Goal: Information Seeking & Learning: Learn about a topic

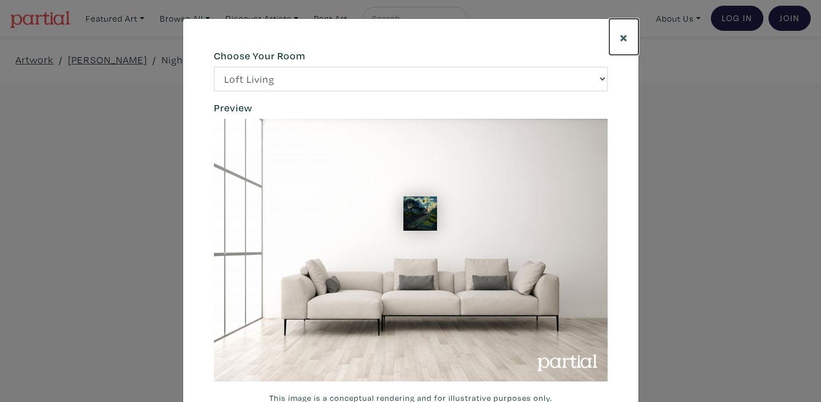
click at [622, 35] on span "×" at bounding box center [624, 37] width 9 height 20
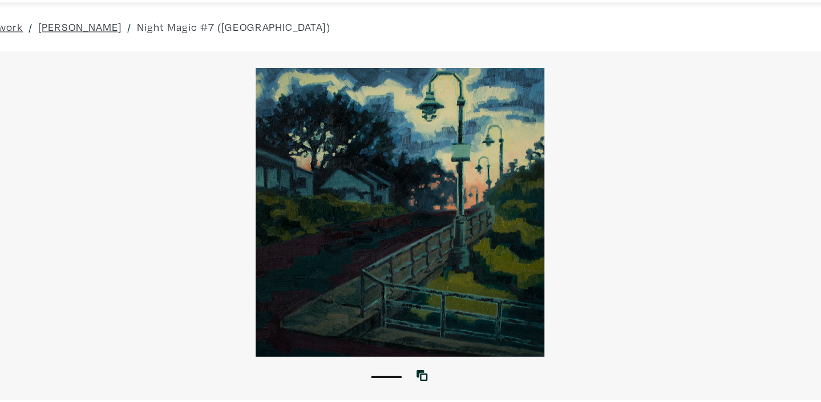
scroll to position [32, 0]
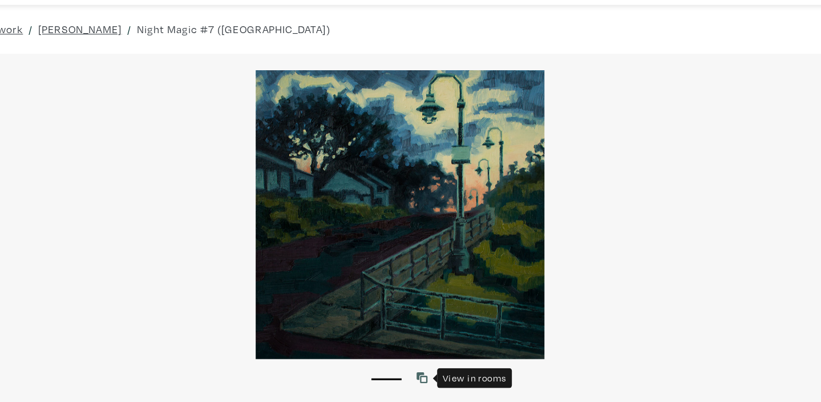
click at [436, 358] on icon at bounding box center [431, 357] width 10 height 10
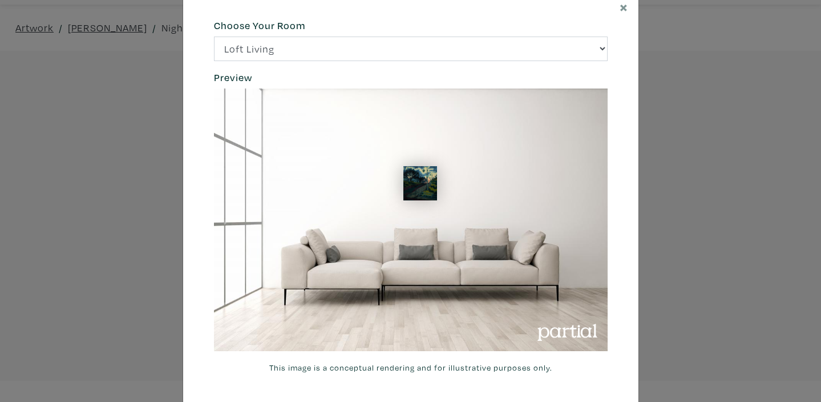
scroll to position [51, 0]
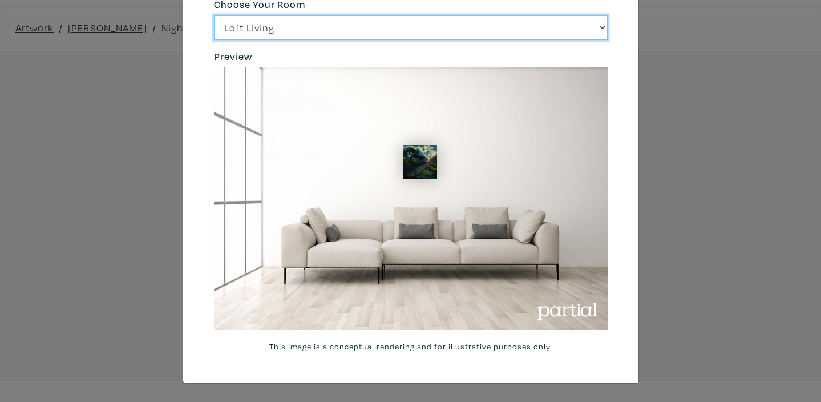
click at [600, 29] on select "Loft Living Bright Bedroom City Office Gallery Space Modern Lounge" at bounding box center [411, 27] width 394 height 25
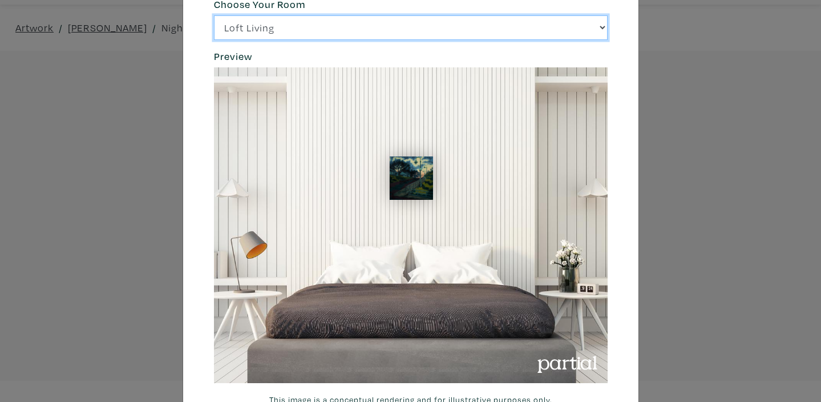
click at [601, 28] on select "Loft Living Bright Bedroom City Office Gallery Space Modern Lounge" at bounding box center [411, 27] width 394 height 25
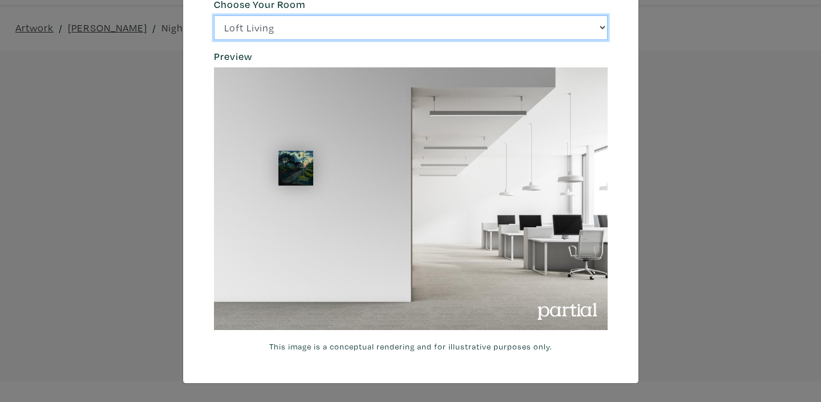
click at [602, 29] on select "Loft Living Bright Bedroom City Office Gallery Space Modern Lounge" at bounding box center [411, 27] width 394 height 25
select select "/thumb/phpThumb.php?src=https%3A%2F%2Flabs.partial.gallery%2Fprojects%2Frenderi…"
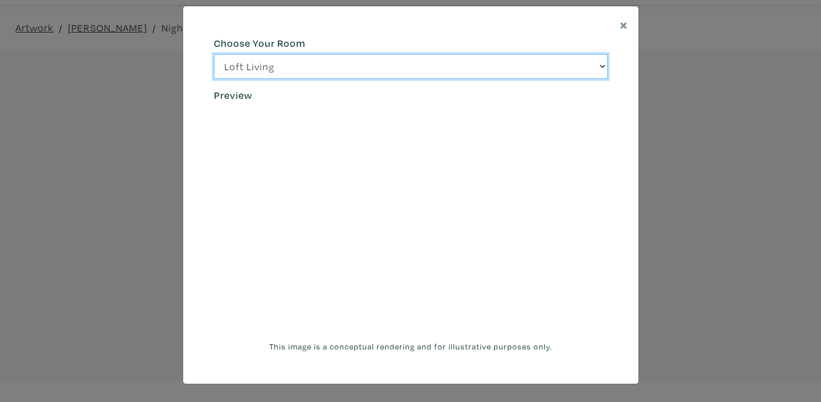
scroll to position [13, 0]
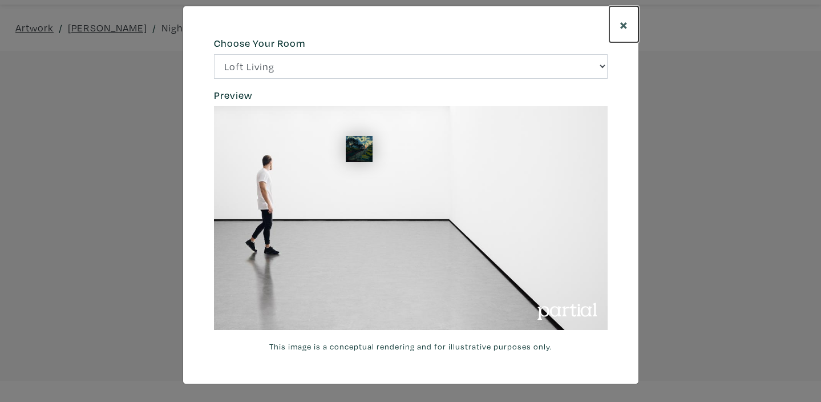
click at [622, 29] on span "×" at bounding box center [624, 24] width 9 height 20
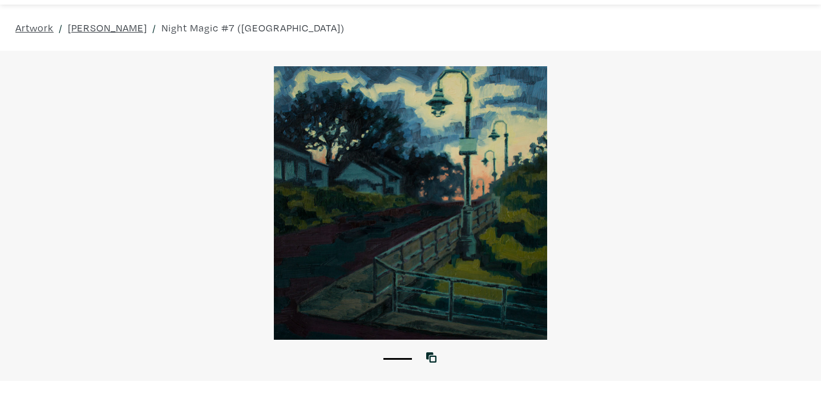
click at [522, 91] on div at bounding box center [410, 202] width 821 height 273
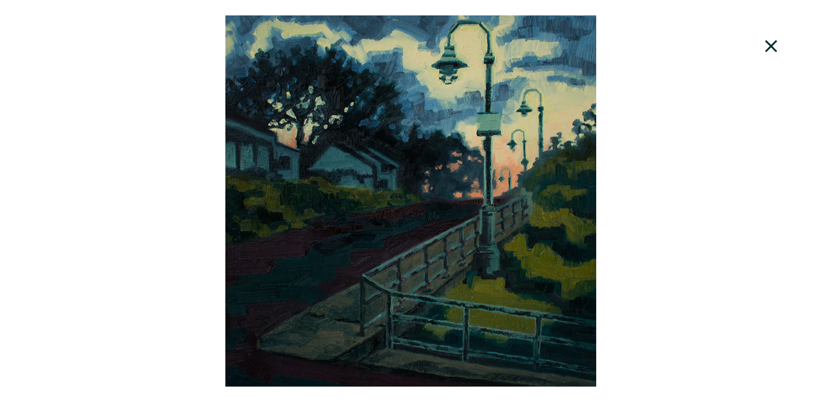
click at [771, 48] on icon at bounding box center [771, 46] width 39 height 31
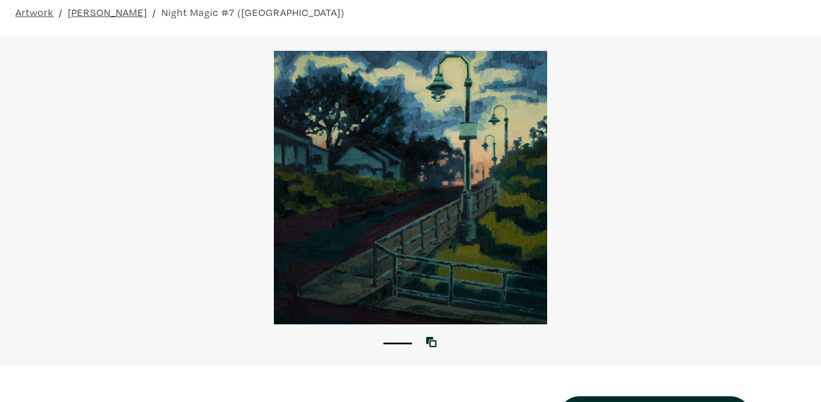
scroll to position [42, 0]
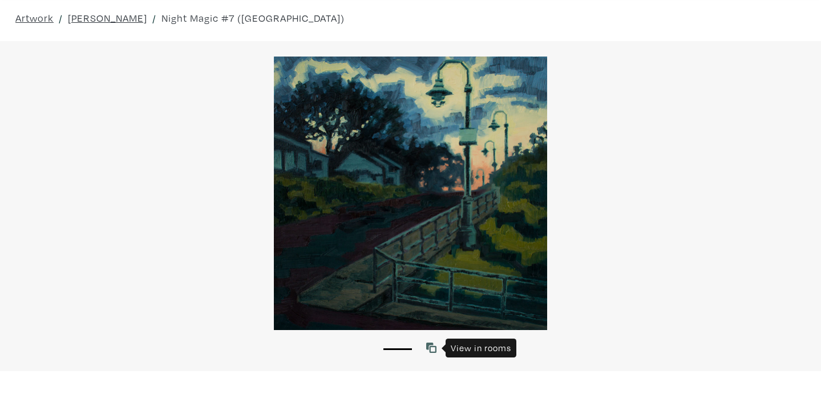
click at [433, 349] on icon at bounding box center [431, 347] width 10 height 10
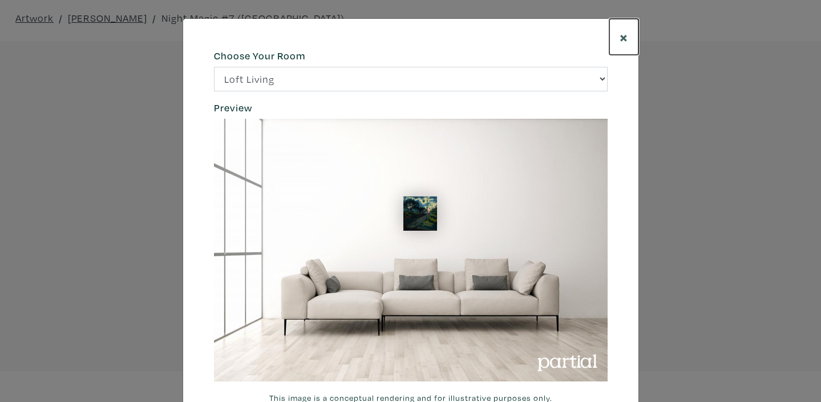
click at [621, 39] on span "×" at bounding box center [624, 37] width 9 height 20
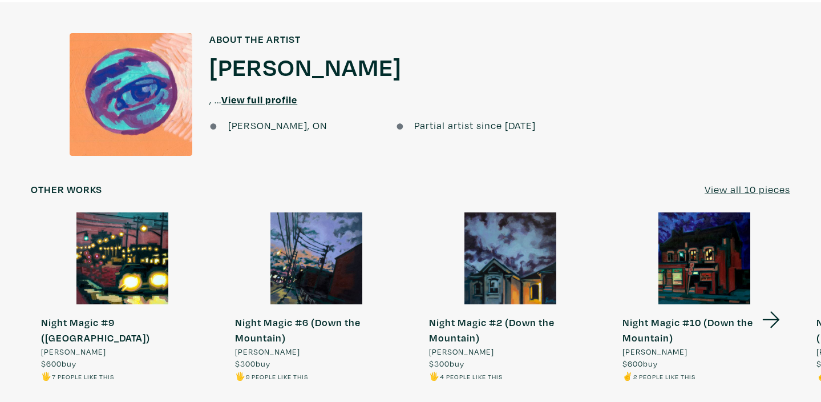
scroll to position [1190, 0]
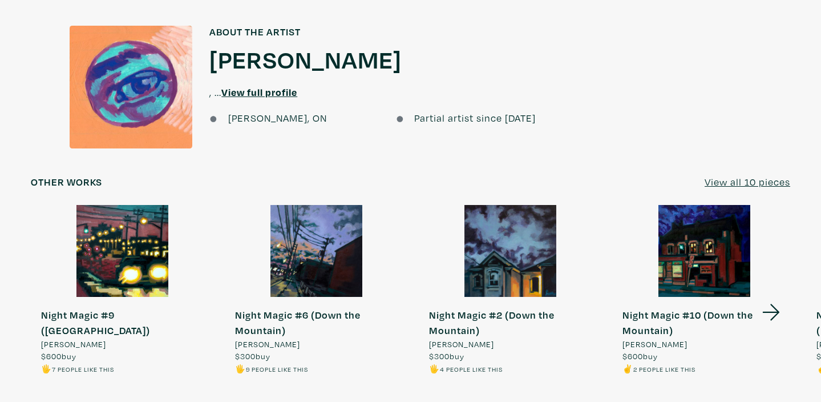
click at [749, 175] on u "View all 10 pieces" at bounding box center [748, 181] width 86 height 13
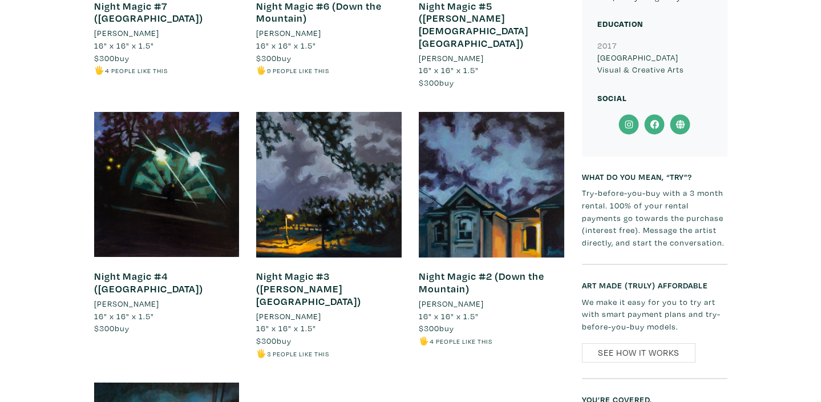
scroll to position [868, 0]
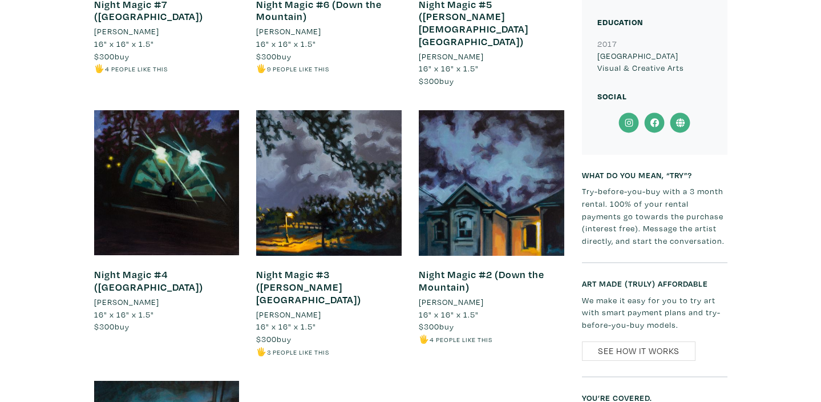
click at [628, 122] on icon at bounding box center [629, 122] width 26 height 21
click at [655, 124] on icon at bounding box center [655, 122] width 26 height 21
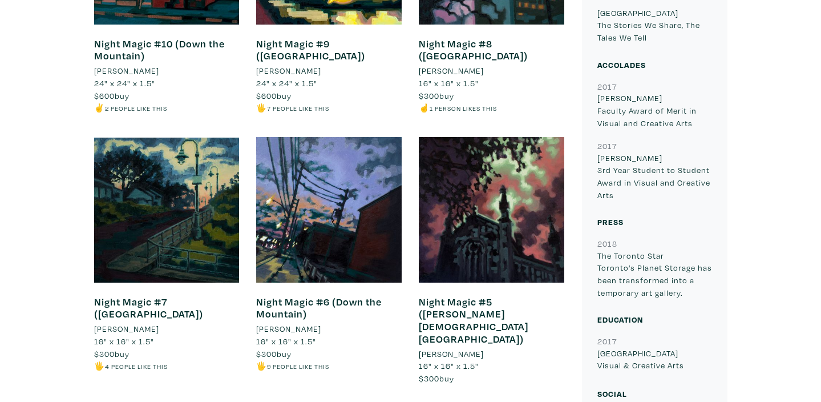
scroll to position [568, 0]
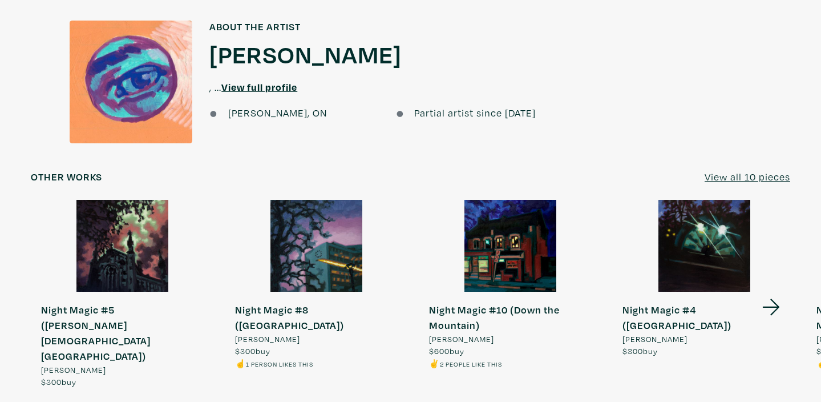
scroll to position [1201, 0]
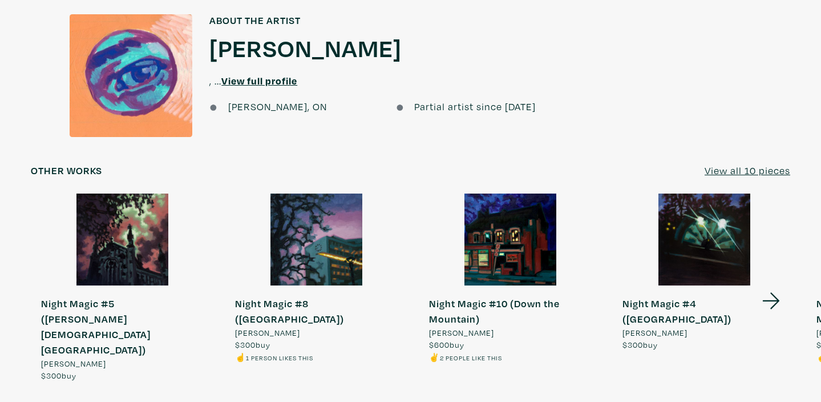
click at [753, 164] on u "View all 10 pieces" at bounding box center [748, 170] width 86 height 13
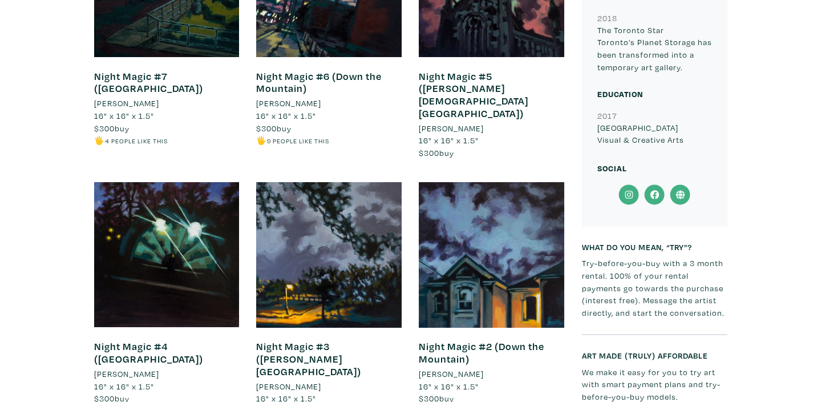
scroll to position [789, 0]
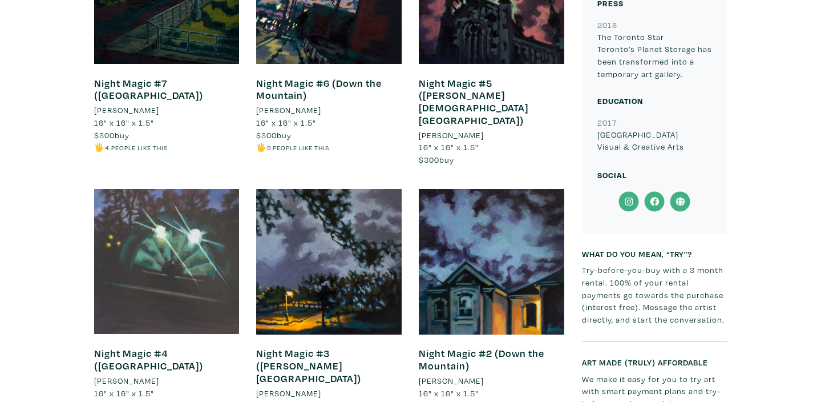
click at [170, 248] on div at bounding box center [167, 262] width 146 height 146
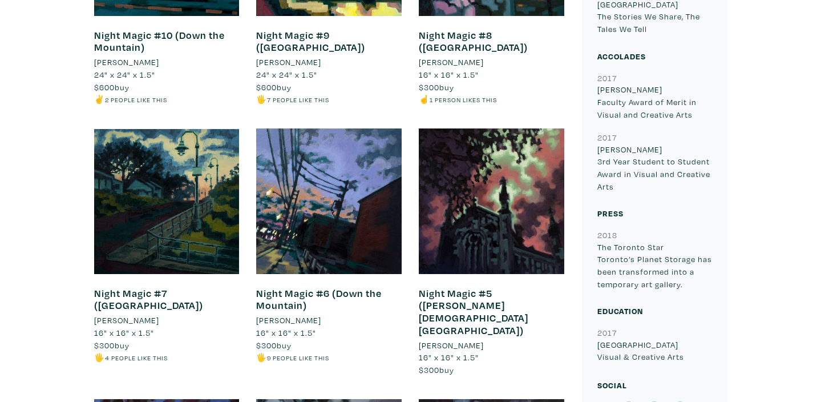
scroll to position [578, 0]
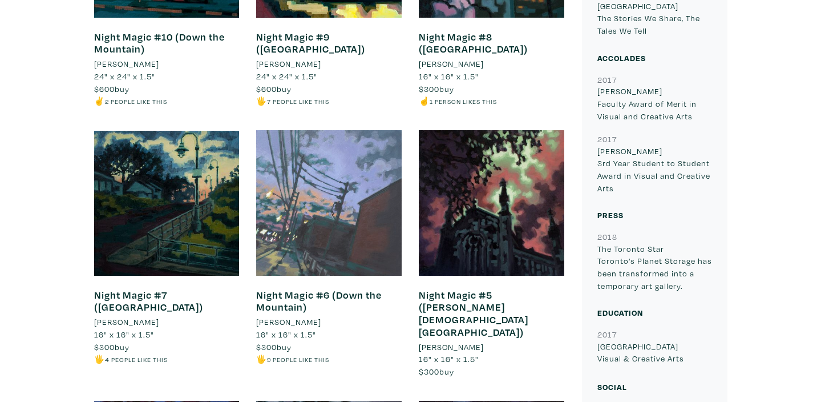
click at [322, 217] on div at bounding box center [329, 203] width 146 height 146
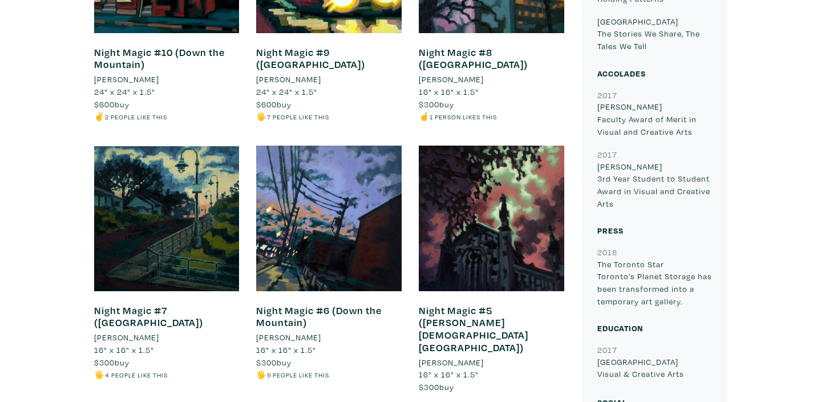
scroll to position [560, 0]
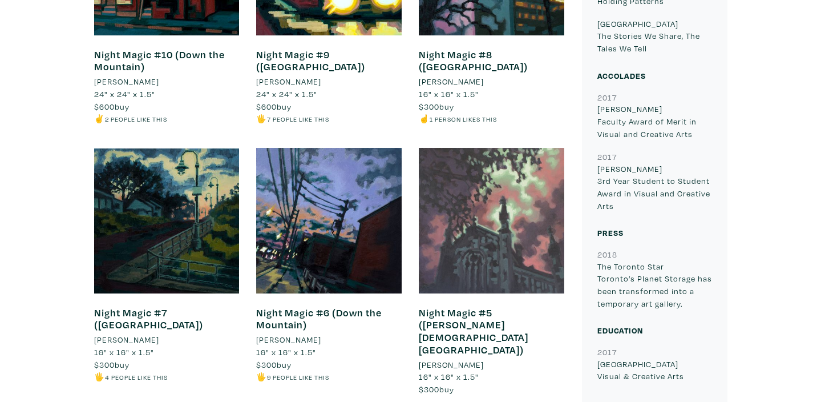
click at [451, 228] on div at bounding box center [492, 221] width 146 height 146
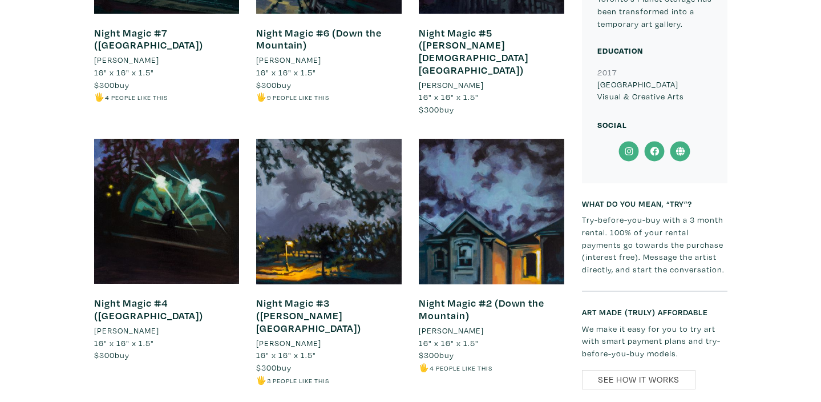
scroll to position [853, 0]
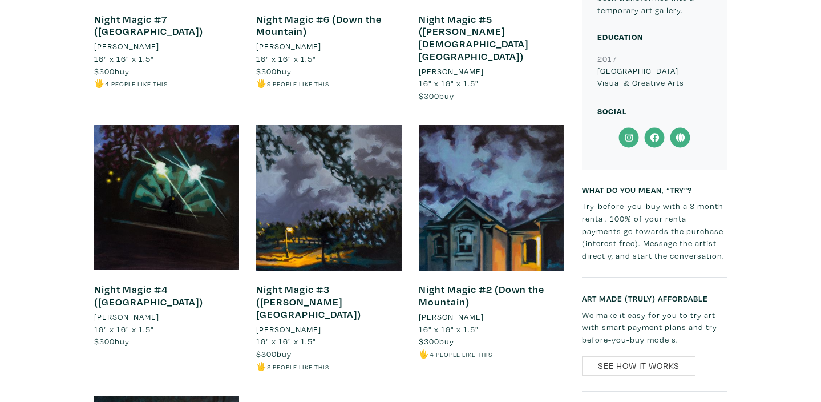
click at [656, 137] on icon at bounding box center [654, 137] width 9 height 9
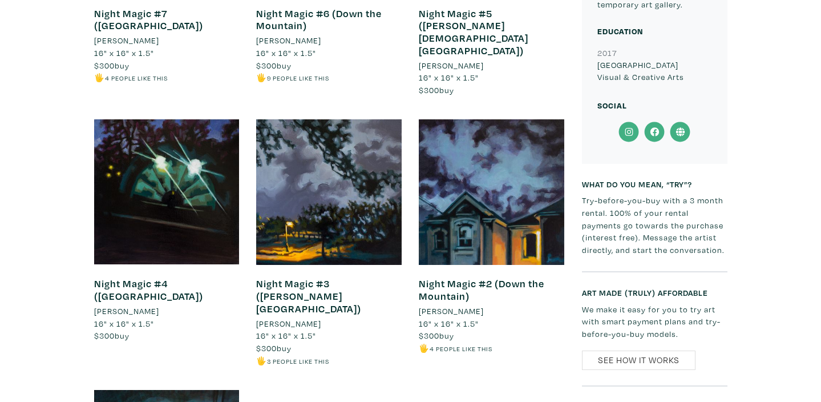
scroll to position [861, 0]
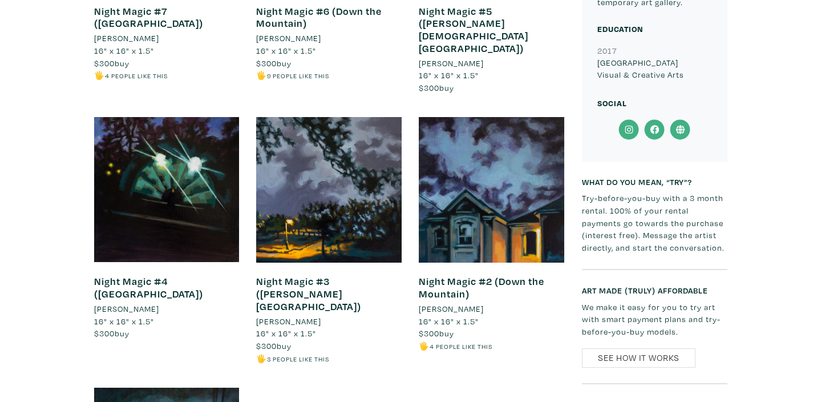
click at [631, 125] on icon at bounding box center [629, 129] width 26 height 21
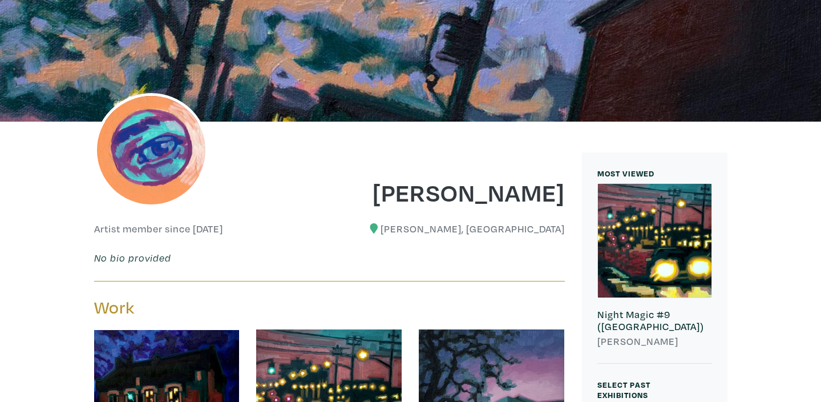
scroll to position [123, 0]
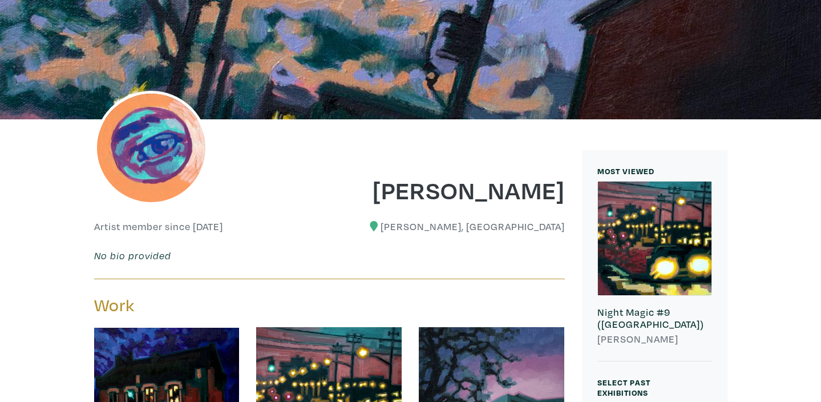
drag, startPoint x: 394, startPoint y: 195, endPoint x: 569, endPoint y: 196, distance: 175.2
click at [569, 196] on div "Valentin Brown" at bounding box center [451, 182] width 244 height 46
copy h1 "Valentin Brown"
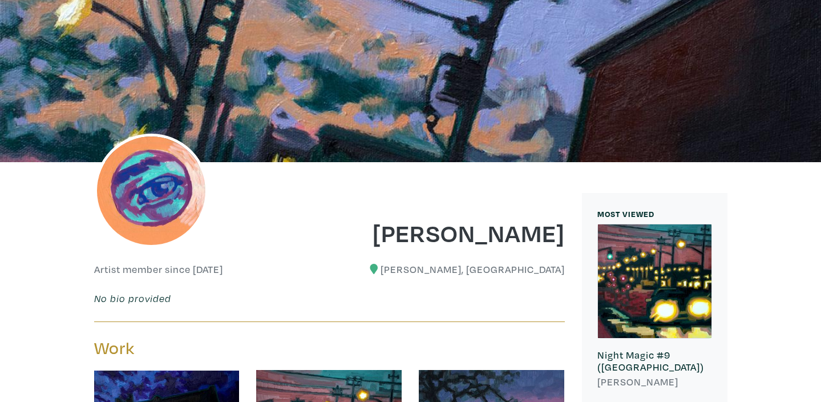
scroll to position [0, 0]
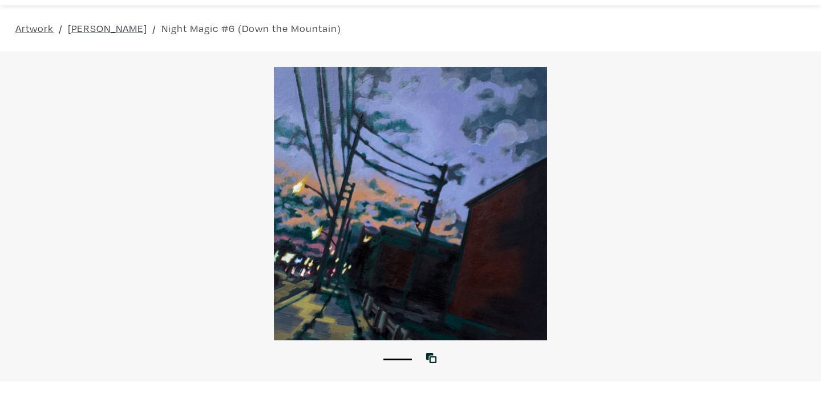
scroll to position [34, 0]
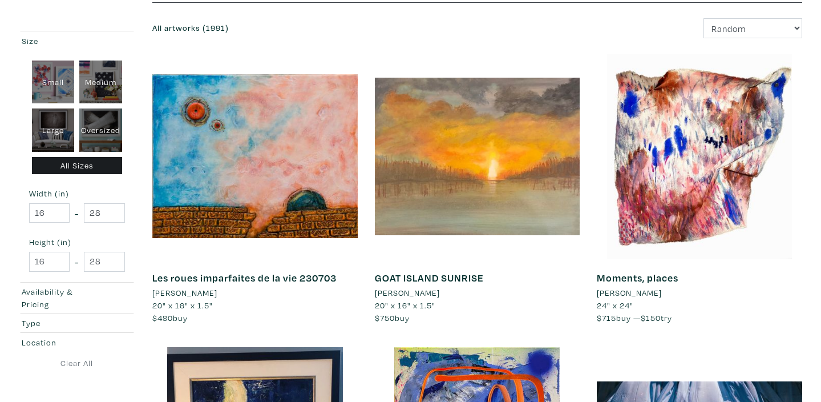
scroll to position [152, 0]
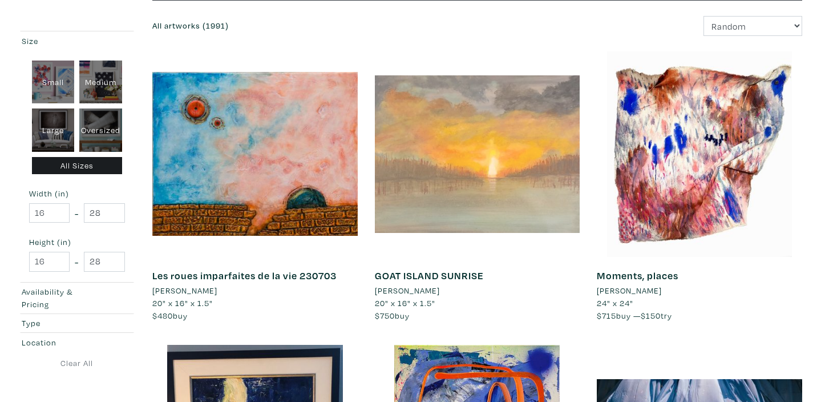
click at [470, 168] on div at bounding box center [477, 153] width 205 height 205
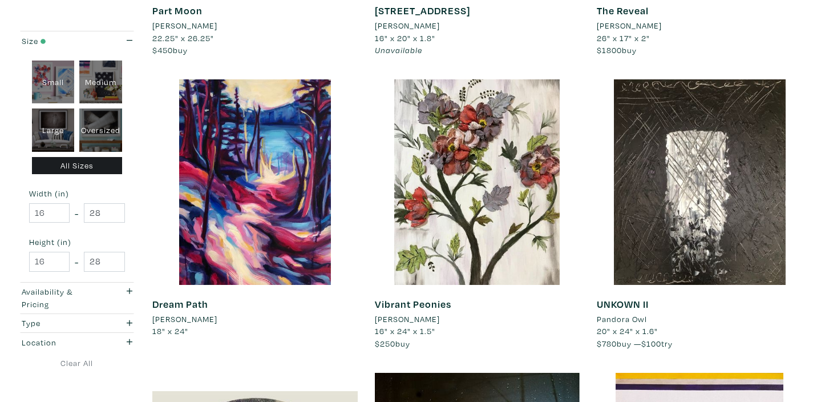
scroll to position [723, 0]
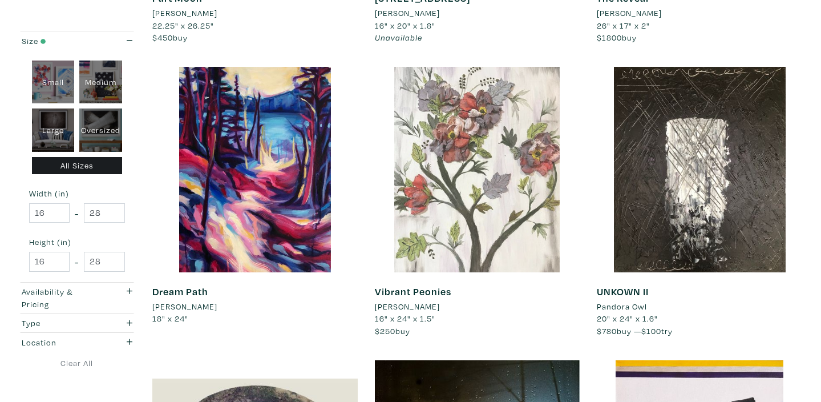
click at [444, 186] on div at bounding box center [477, 169] width 205 height 205
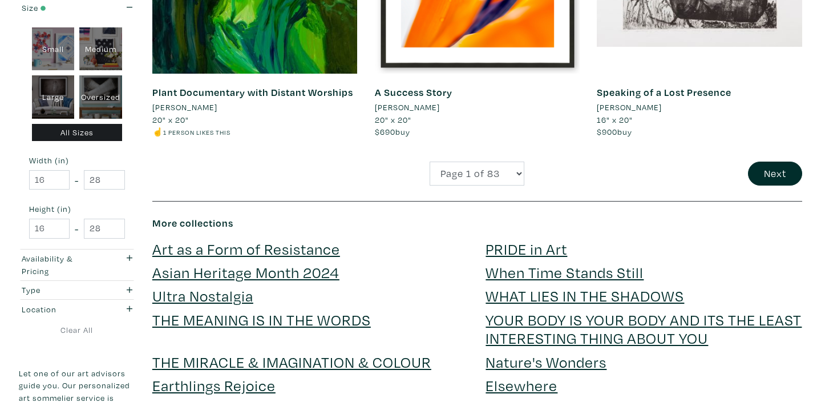
scroll to position [2438, 0]
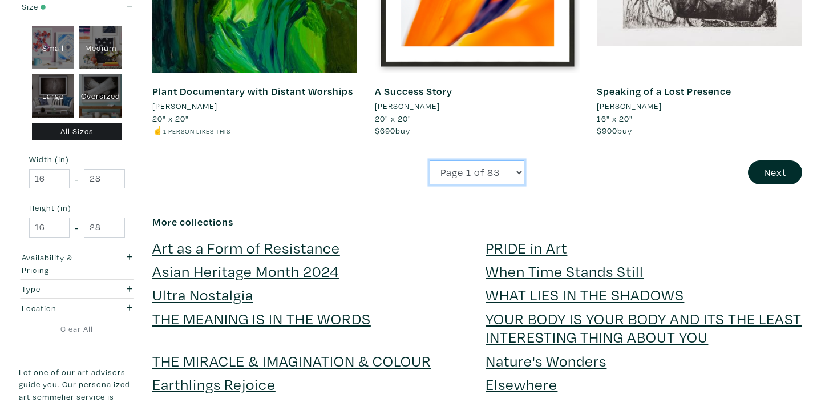
click at [518, 160] on select "Page 1 of 83 Page 2 of 83 Page 3 of 83 Page 4 of 83 Page 5 of 83 Page 6 of 83 P…" at bounding box center [477, 172] width 95 height 25
select select "79"
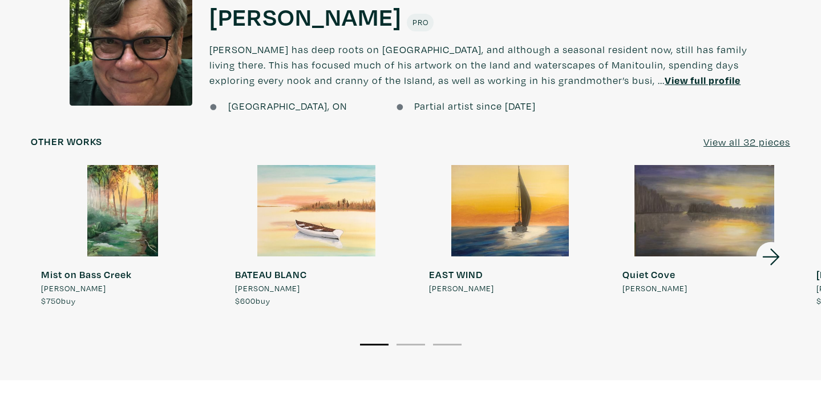
scroll to position [877, 0]
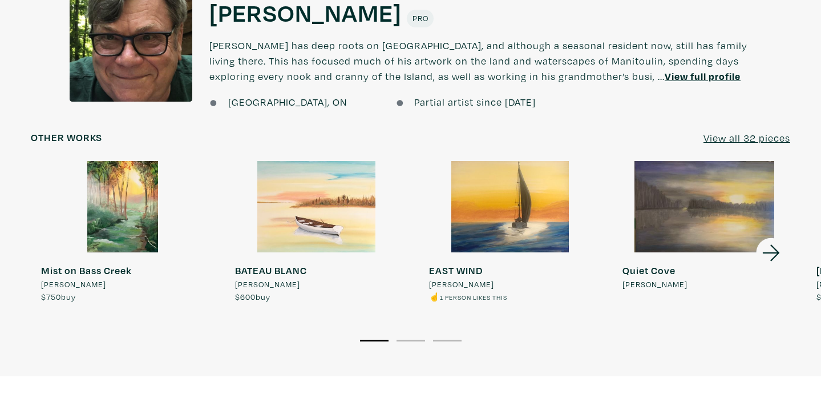
click at [754, 131] on u "View all 32 pieces" at bounding box center [747, 137] width 87 height 13
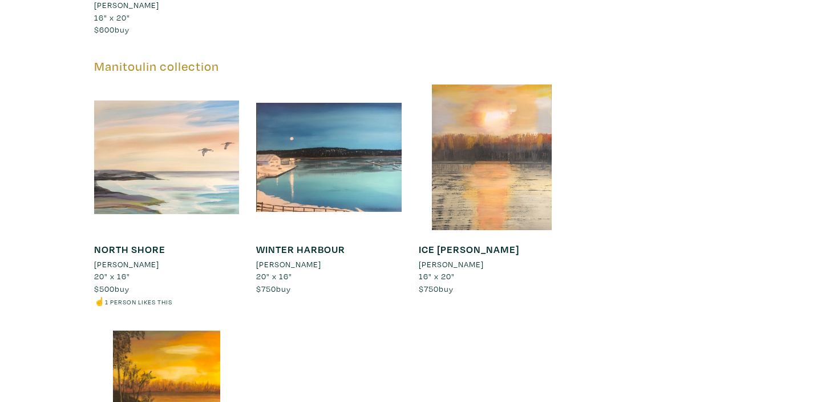
scroll to position [2982, 0]
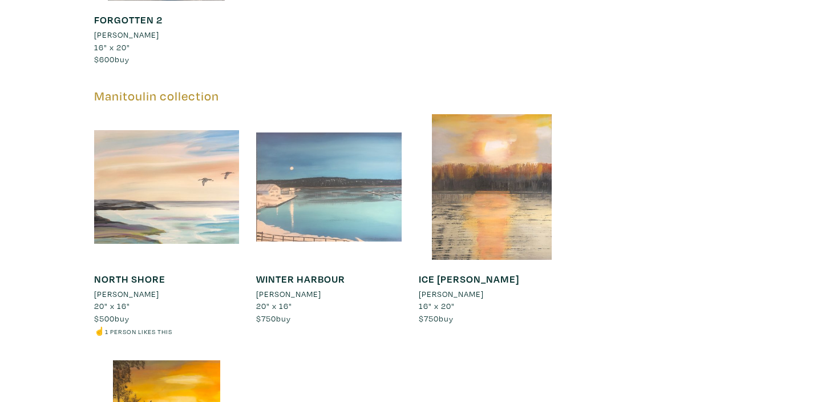
click at [321, 212] on div at bounding box center [329, 187] width 146 height 146
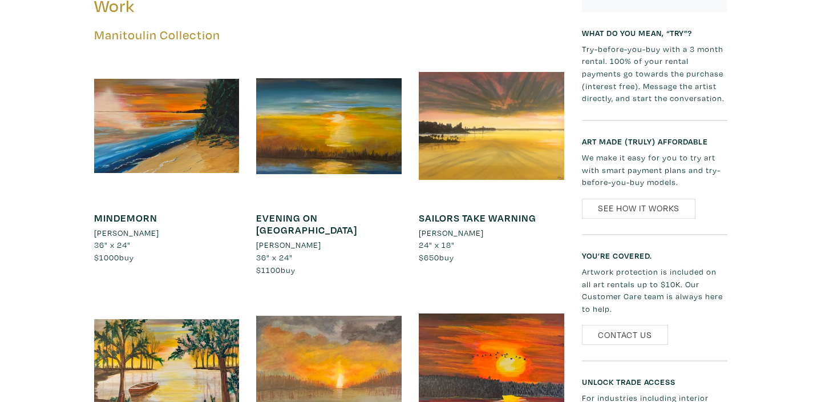
scroll to position [547, 0]
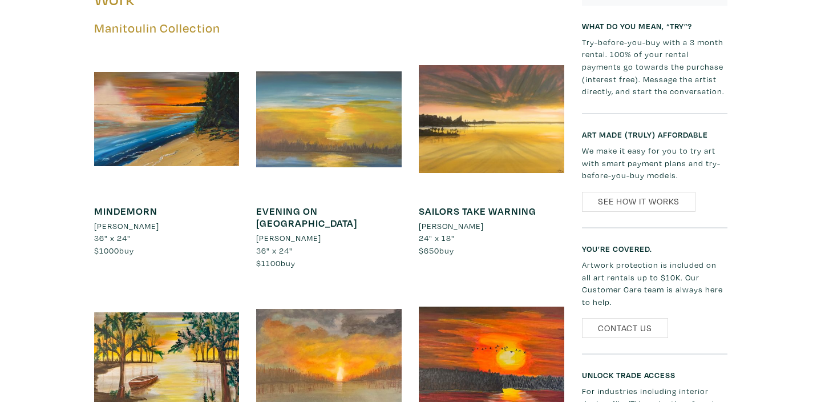
click at [362, 156] on div at bounding box center [329, 119] width 146 height 146
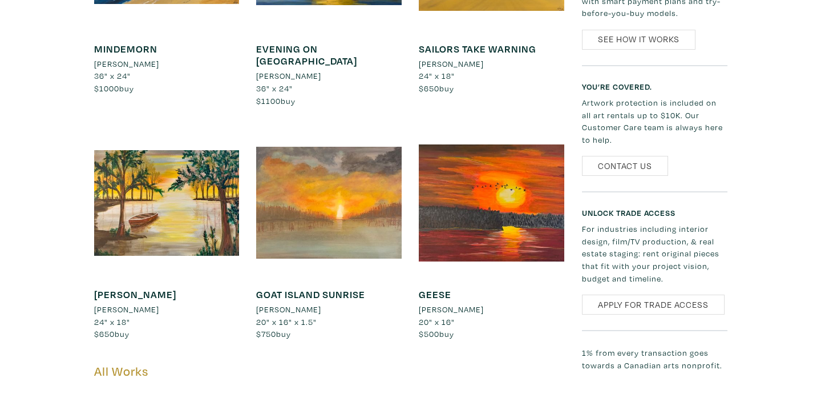
scroll to position [711, 0]
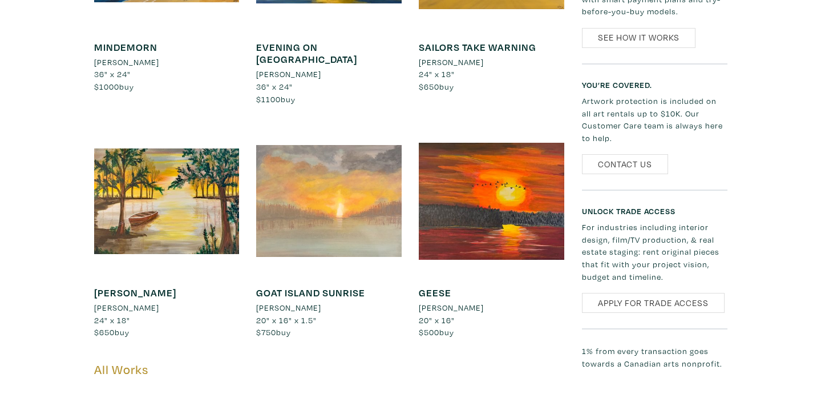
click at [335, 235] on div at bounding box center [329, 201] width 146 height 146
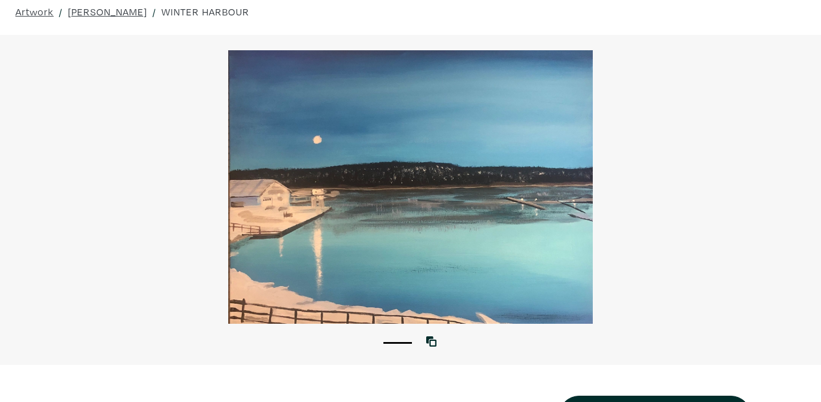
scroll to position [28, 0]
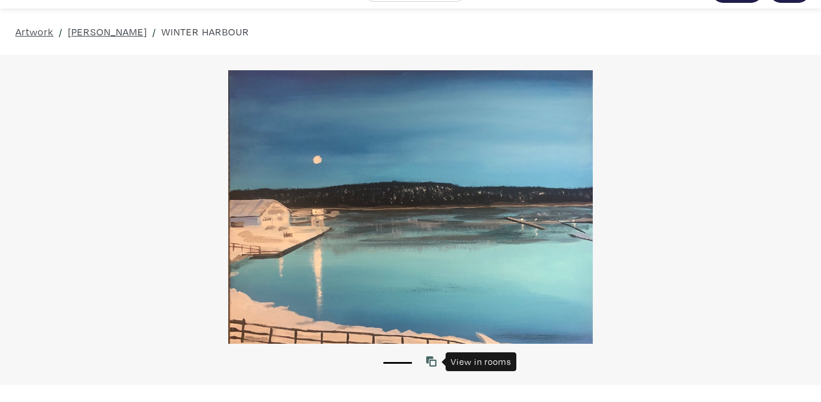
click at [433, 361] on icon at bounding box center [431, 361] width 10 height 10
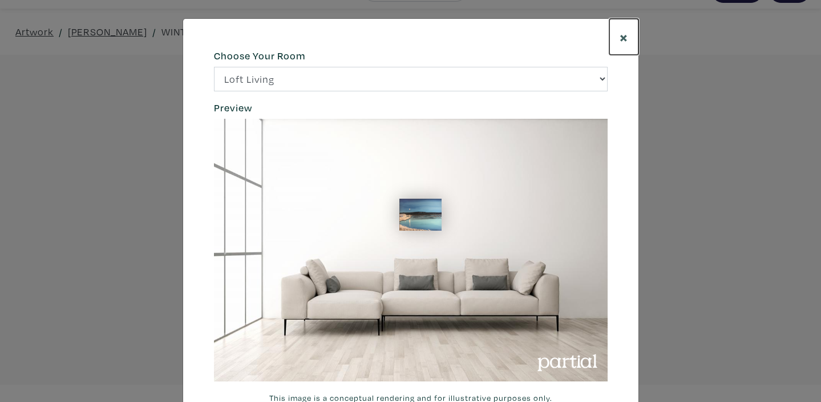
click at [624, 38] on span "×" at bounding box center [624, 37] width 9 height 20
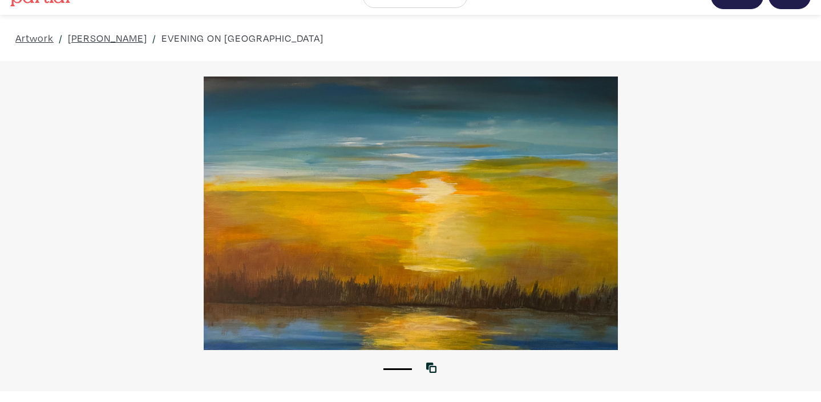
scroll to position [25, 0]
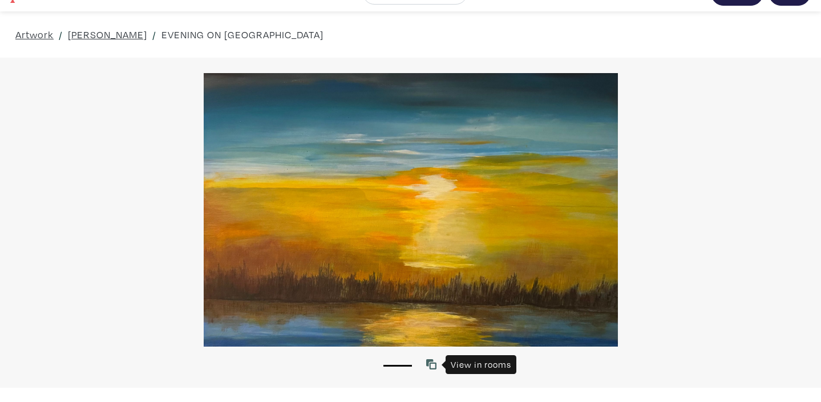
click at [434, 365] on icon at bounding box center [431, 364] width 10 height 10
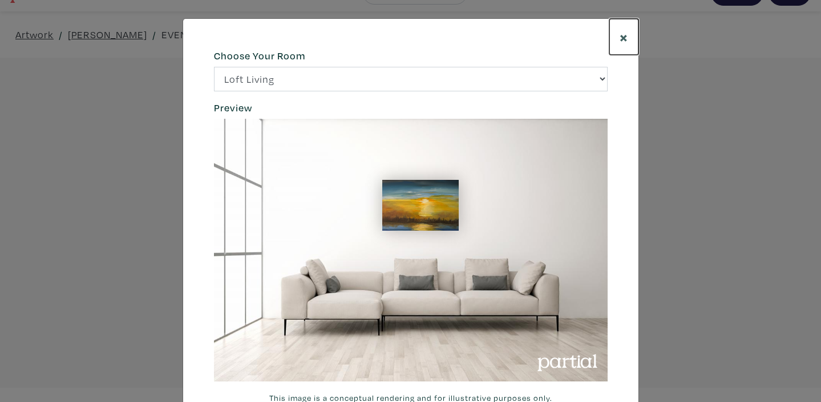
click at [621, 37] on span "×" at bounding box center [624, 37] width 9 height 20
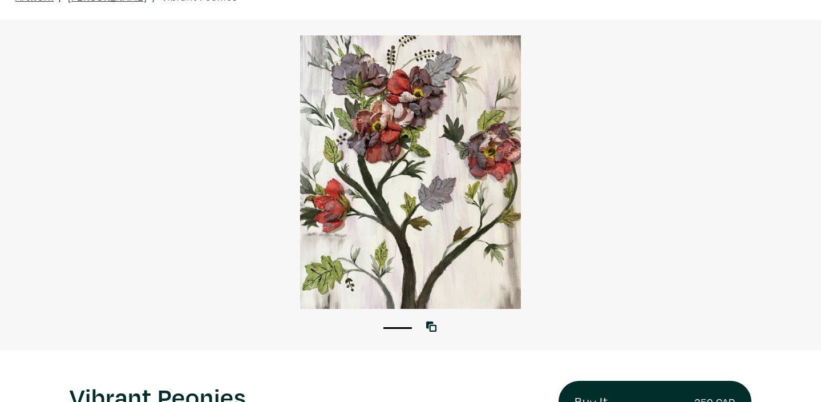
scroll to position [60, 0]
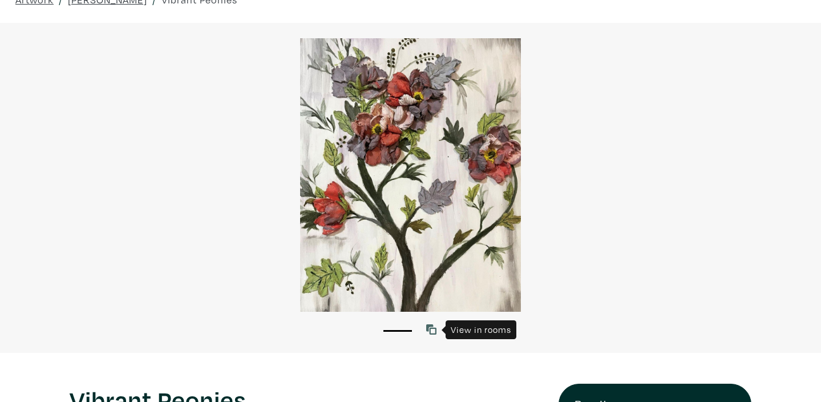
click at [431, 332] on icon at bounding box center [431, 329] width 10 height 10
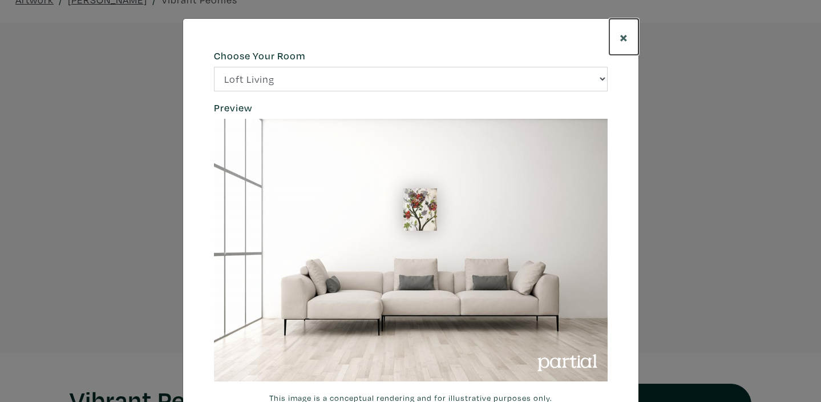
click at [621, 38] on span "×" at bounding box center [624, 37] width 9 height 20
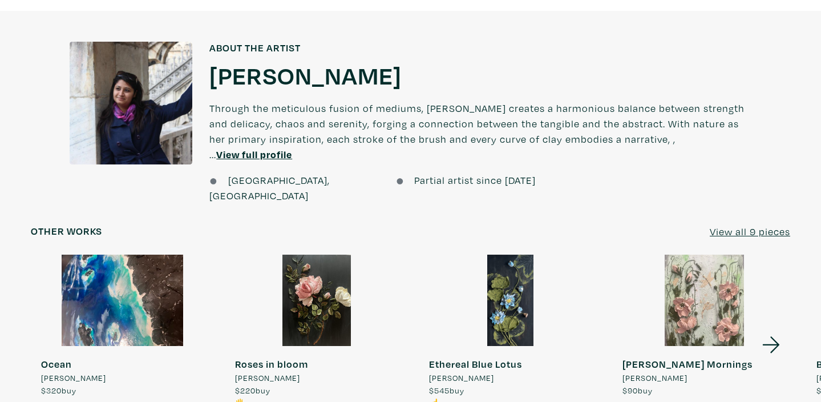
scroll to position [828, 0]
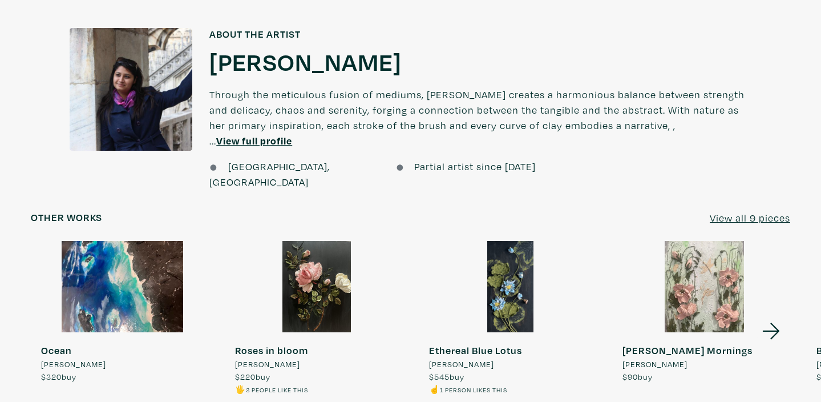
click at [752, 211] on u "View all 9 pieces" at bounding box center [750, 217] width 80 height 13
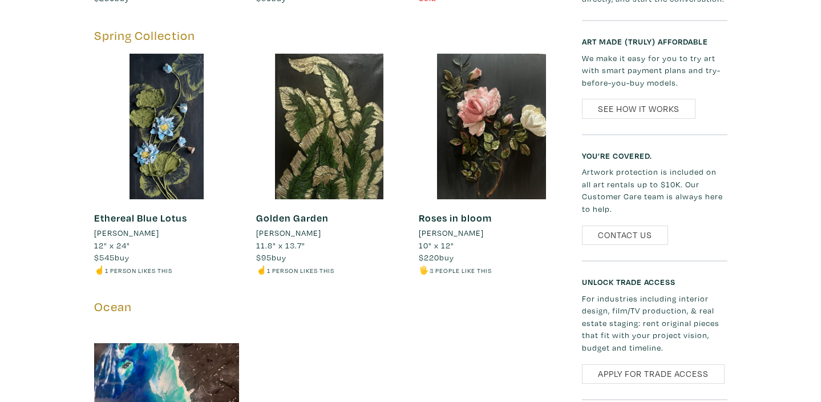
scroll to position [1097, 0]
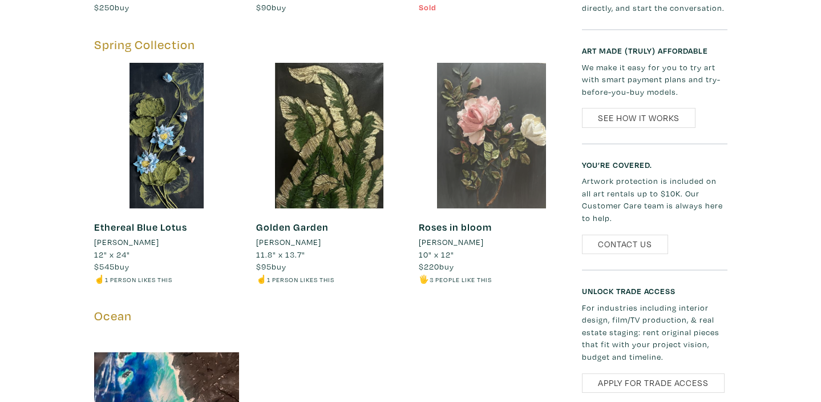
click at [475, 170] on div at bounding box center [492, 136] width 146 height 146
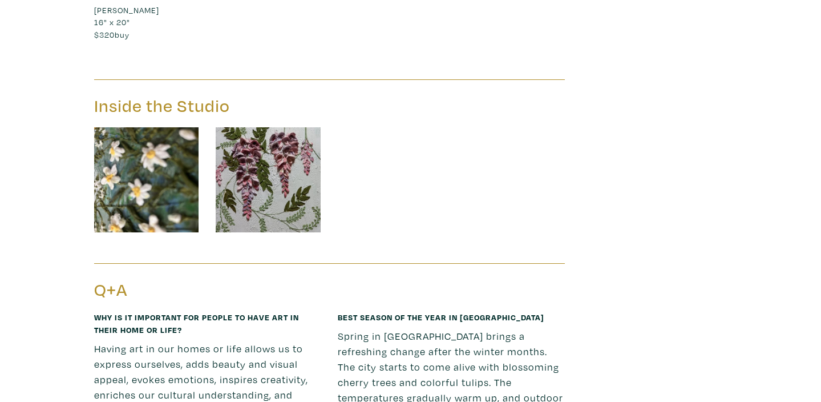
scroll to position [1605, 0]
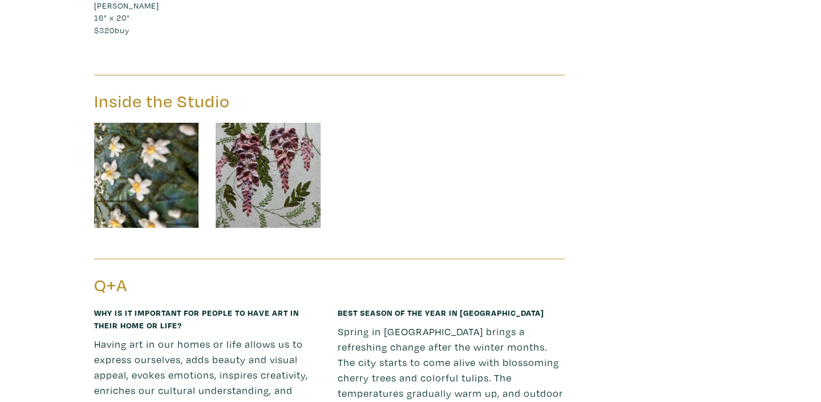
click at [176, 179] on img at bounding box center [146, 175] width 105 height 105
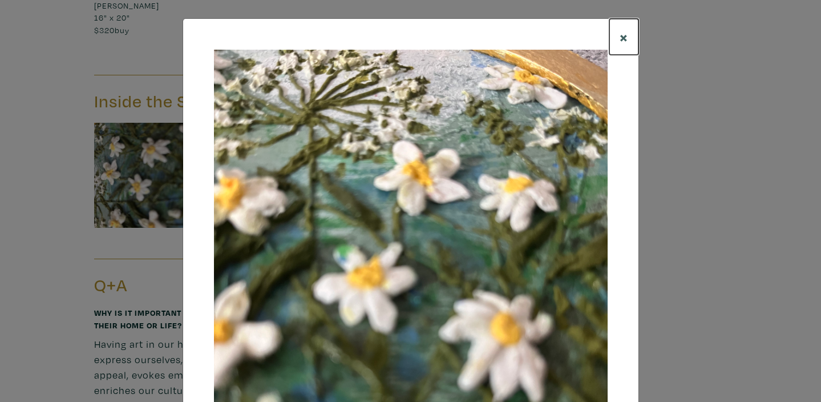
click at [627, 34] on span "×" at bounding box center [624, 37] width 9 height 20
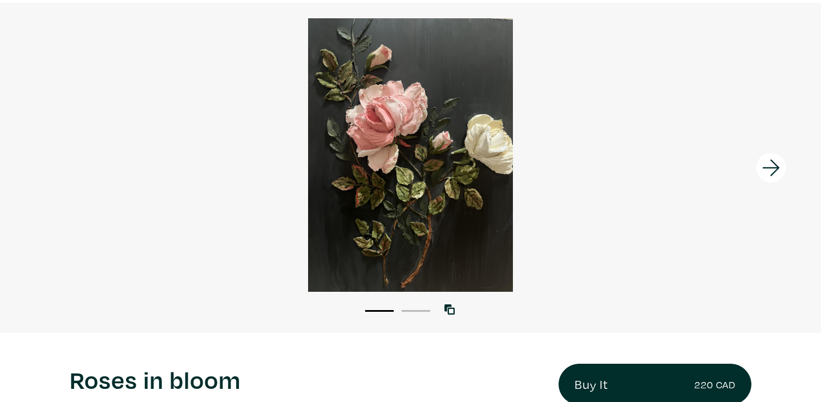
scroll to position [81, 0]
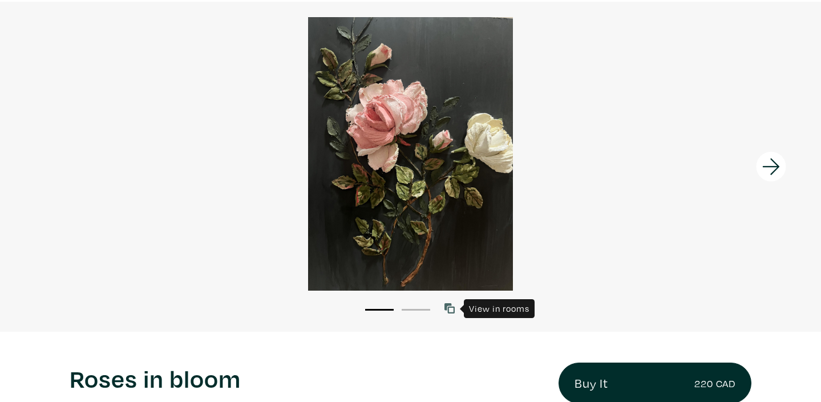
click at [453, 308] on icon at bounding box center [450, 308] width 10 height 10
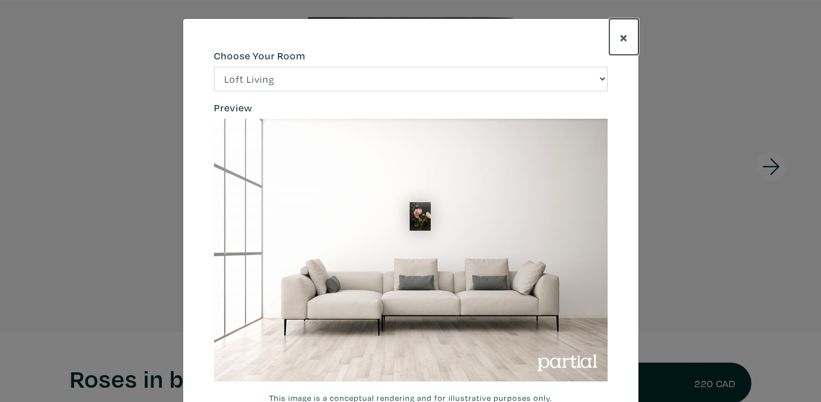
click at [623, 35] on span "×" at bounding box center [624, 37] width 9 height 20
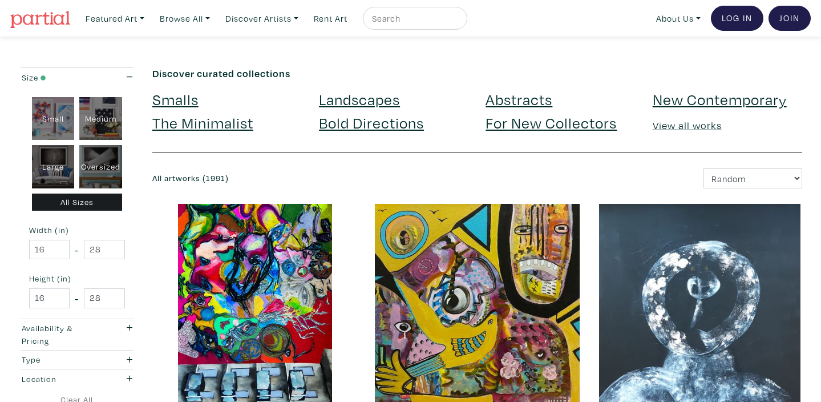
click at [382, 103] on link "Landscapes" at bounding box center [359, 99] width 81 height 20
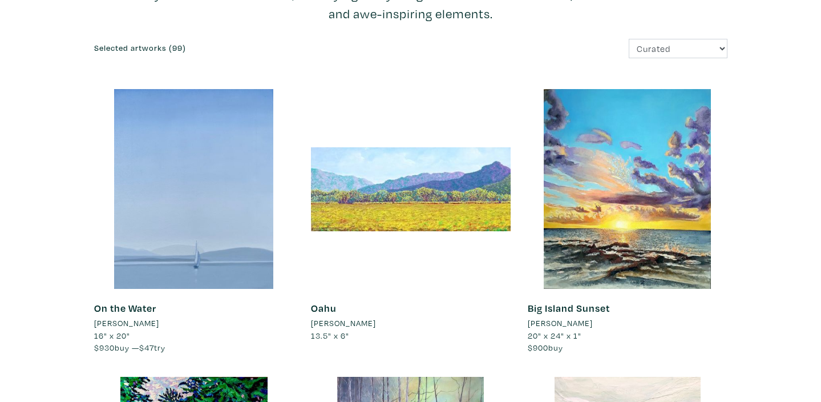
scroll to position [124, 0]
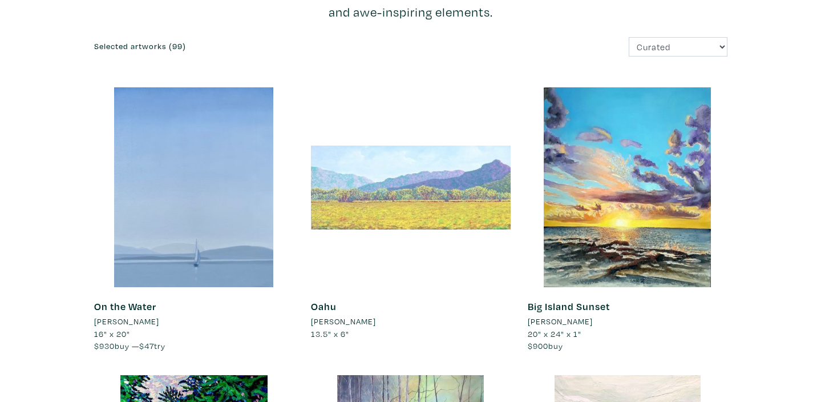
click at [380, 172] on div at bounding box center [411, 187] width 200 height 200
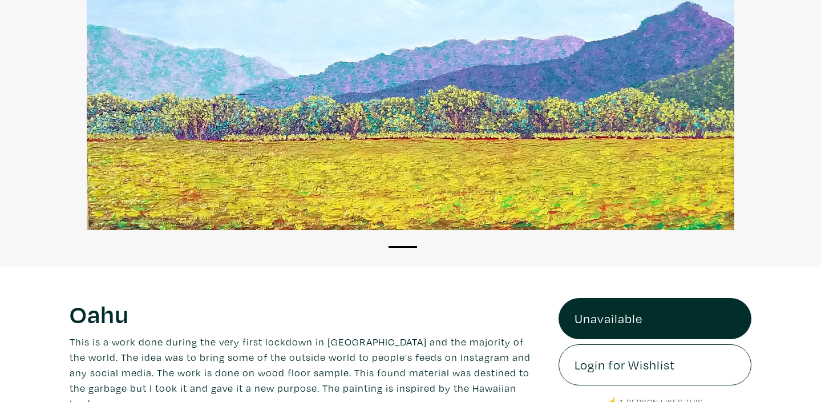
scroll to position [150, 0]
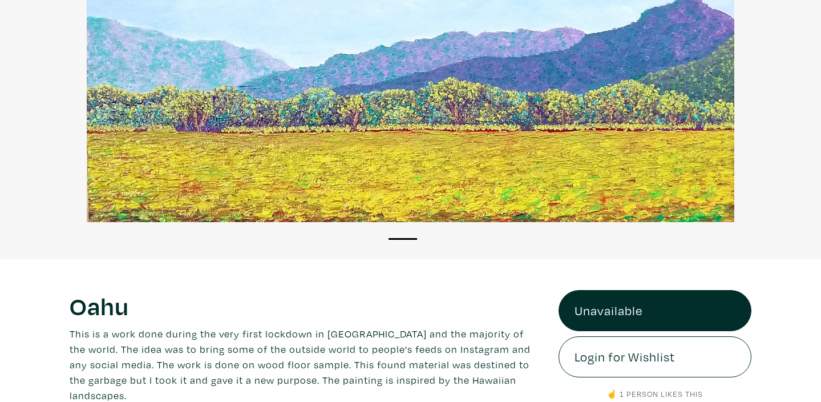
click at [405, 242] on li "1" at bounding box center [403, 237] width 29 height 11
click at [458, 175] on div at bounding box center [410, 85] width 821 height 273
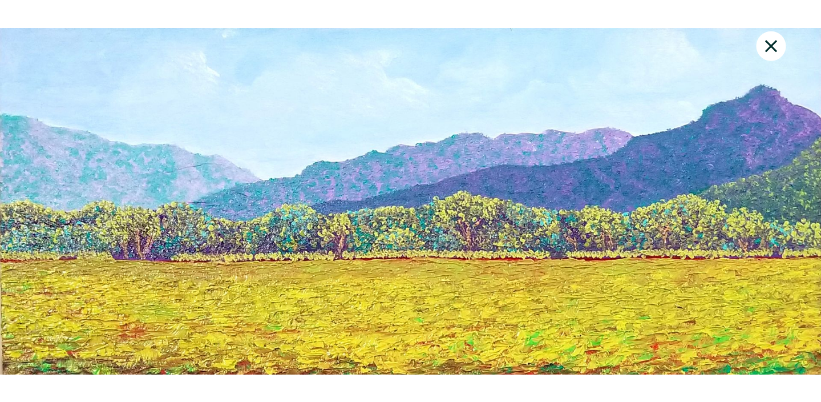
click at [458, 175] on div at bounding box center [410, 200] width 821 height 371
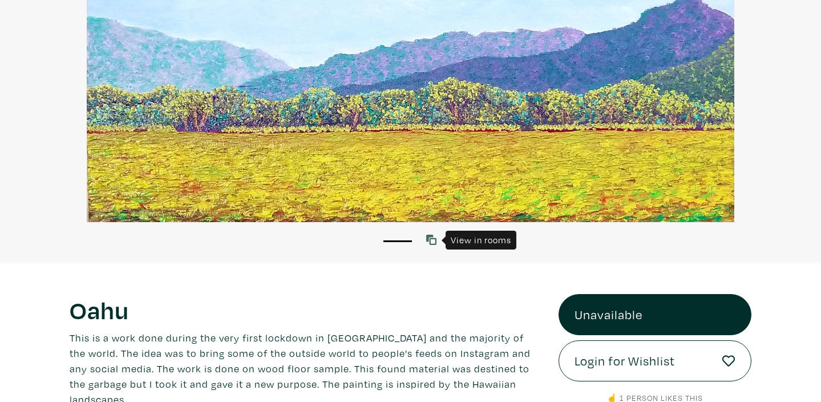
click at [433, 237] on icon at bounding box center [431, 240] width 10 height 10
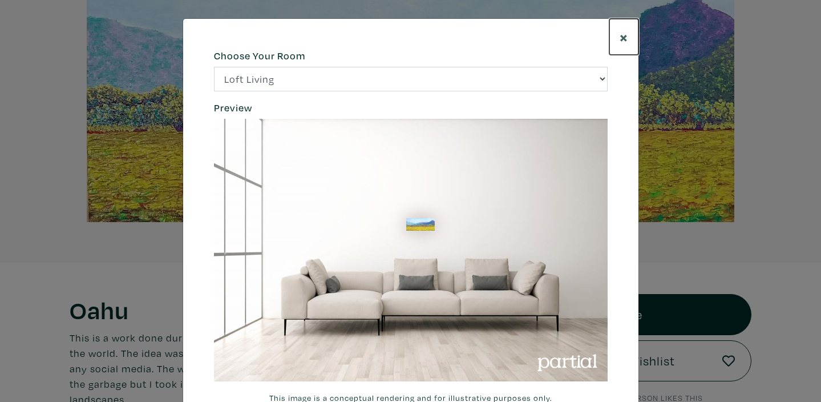
click at [623, 36] on span "×" at bounding box center [624, 37] width 9 height 20
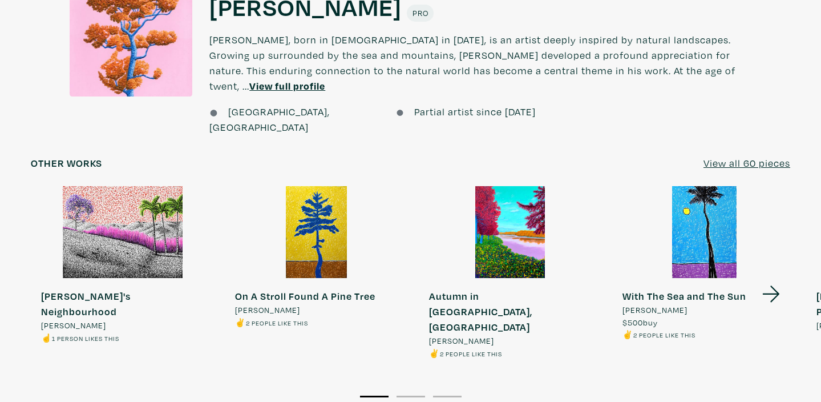
scroll to position [937, 0]
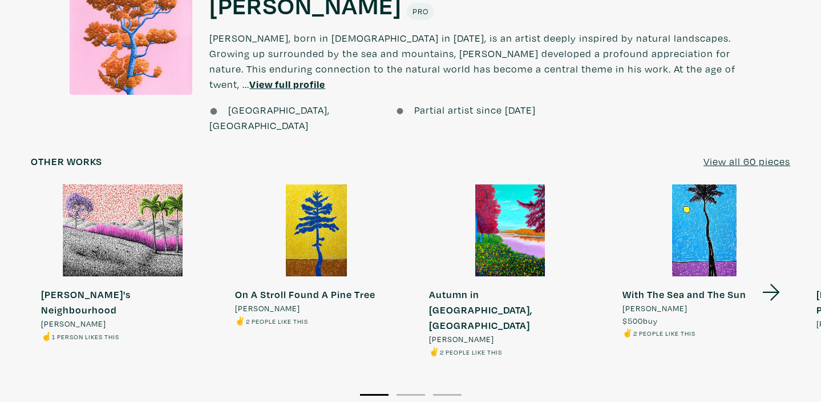
click at [748, 155] on u "View all 60 pieces" at bounding box center [747, 161] width 87 height 13
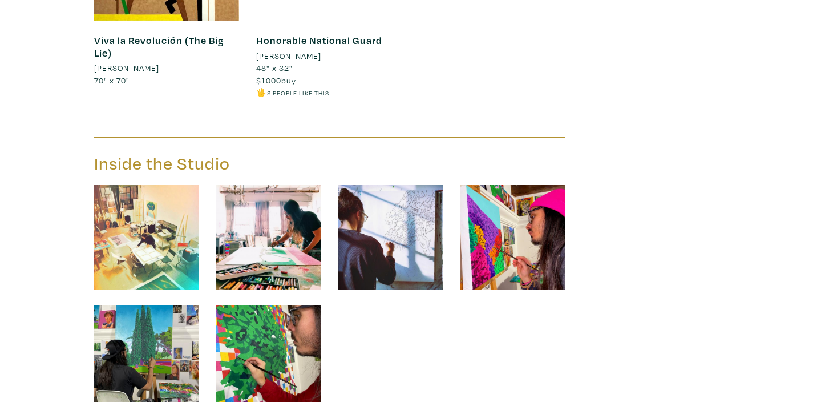
scroll to position [7488, 0]
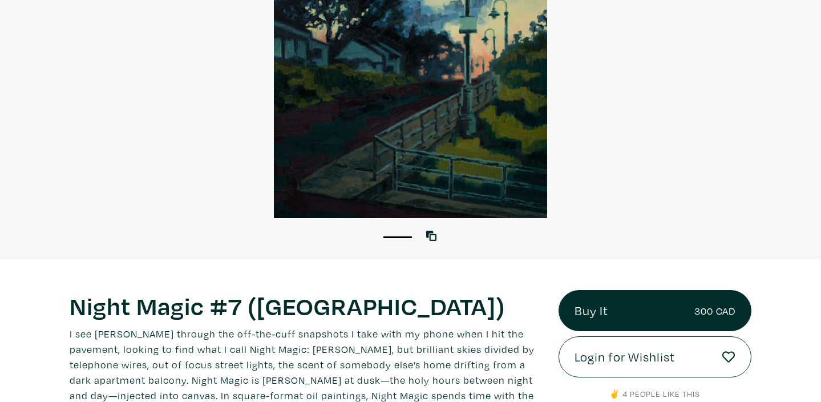
scroll to position [73, 0]
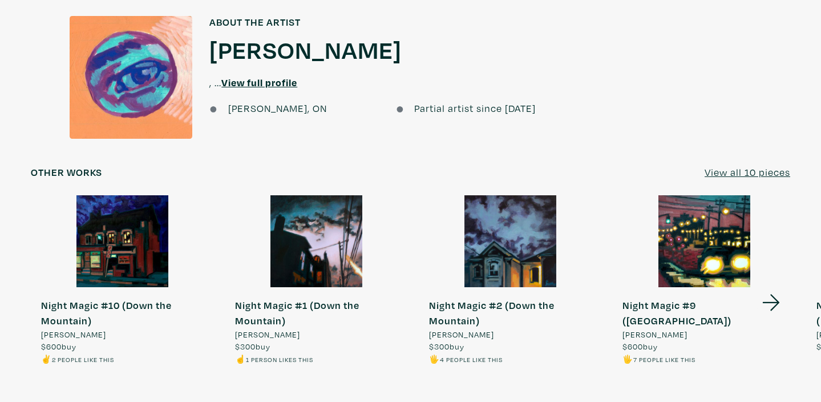
scroll to position [1201, 0]
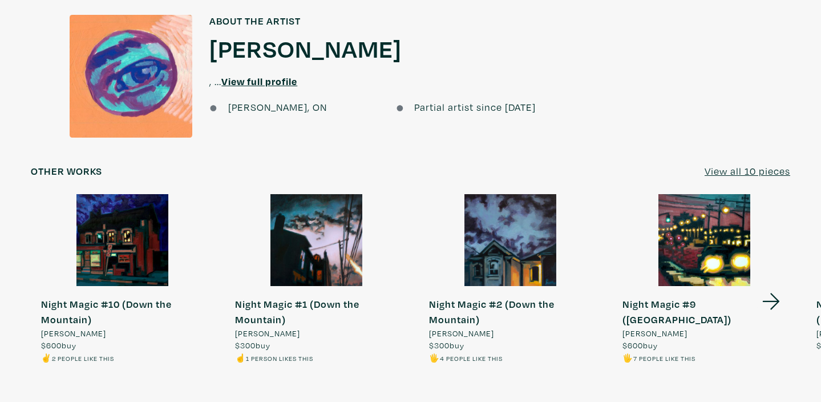
click at [774, 286] on icon at bounding box center [771, 301] width 39 height 31
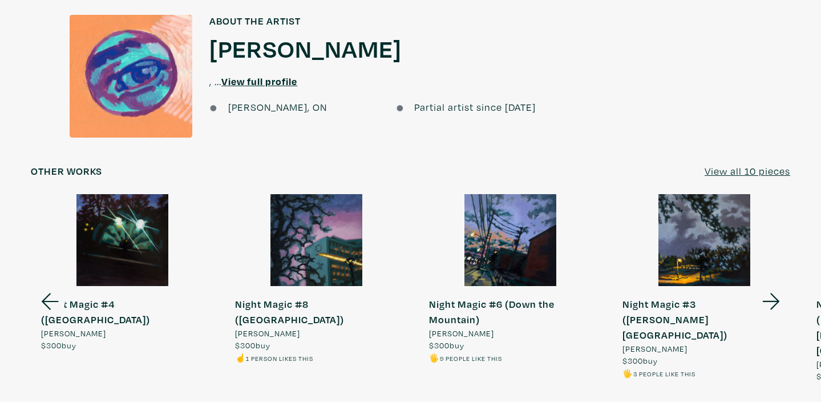
click at [774, 286] on icon at bounding box center [771, 301] width 39 height 31
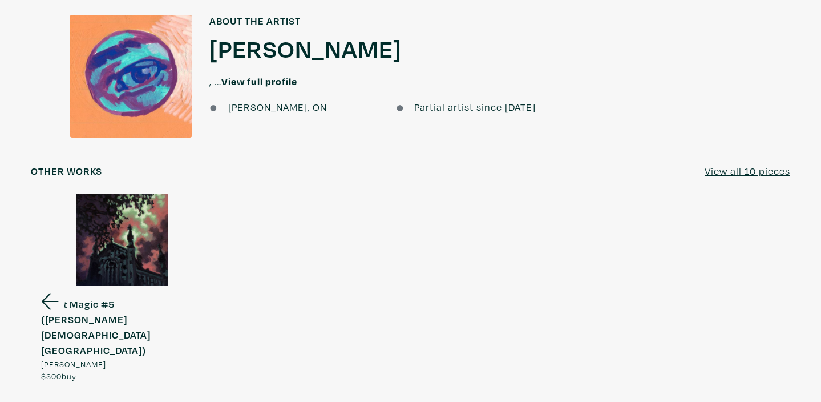
click at [50, 286] on icon at bounding box center [50, 301] width 39 height 31
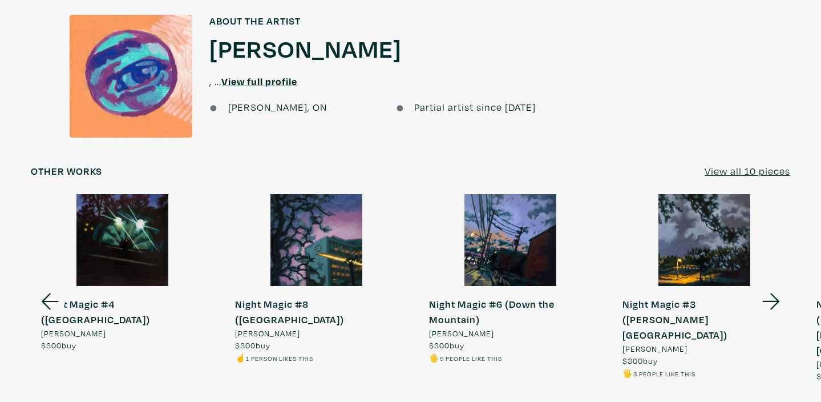
click at [767, 286] on icon at bounding box center [771, 301] width 39 height 31
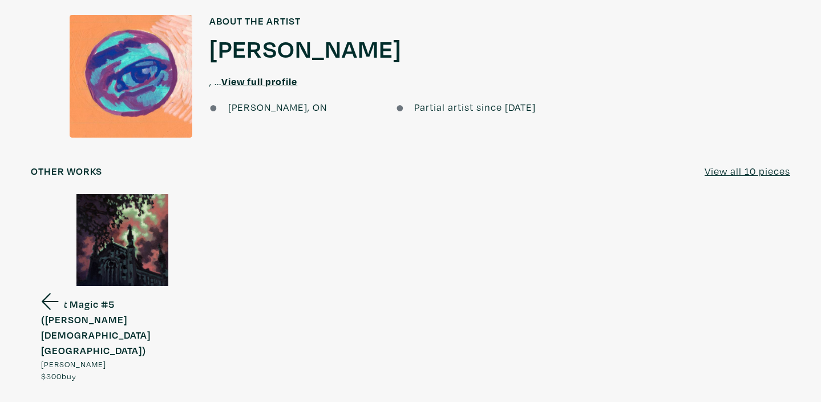
click at [46, 286] on icon at bounding box center [50, 301] width 39 height 31
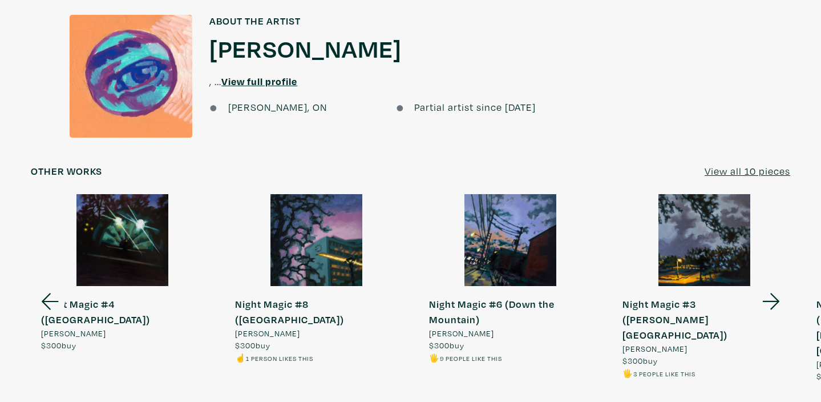
click at [47, 286] on icon at bounding box center [50, 301] width 39 height 31
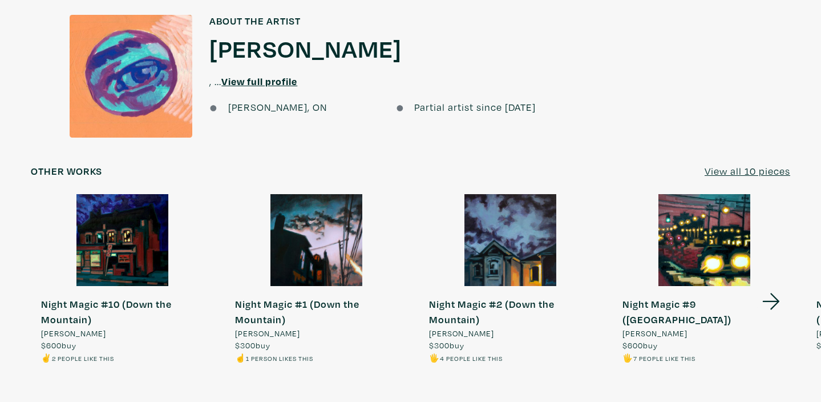
click at [751, 164] on u "View all 10 pieces" at bounding box center [748, 170] width 86 height 13
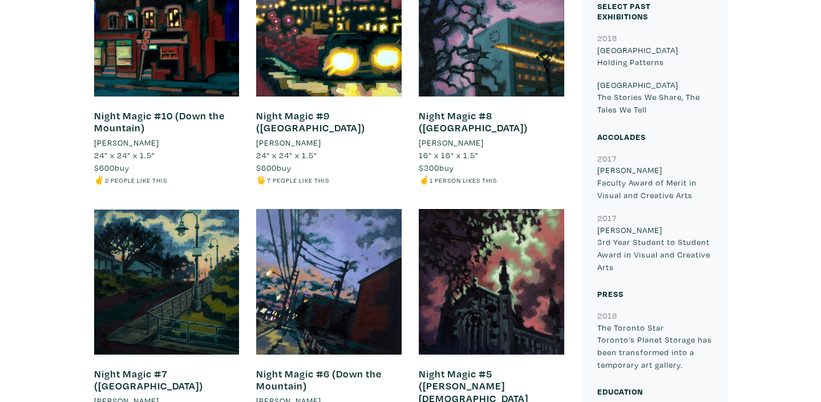
scroll to position [507, 0]
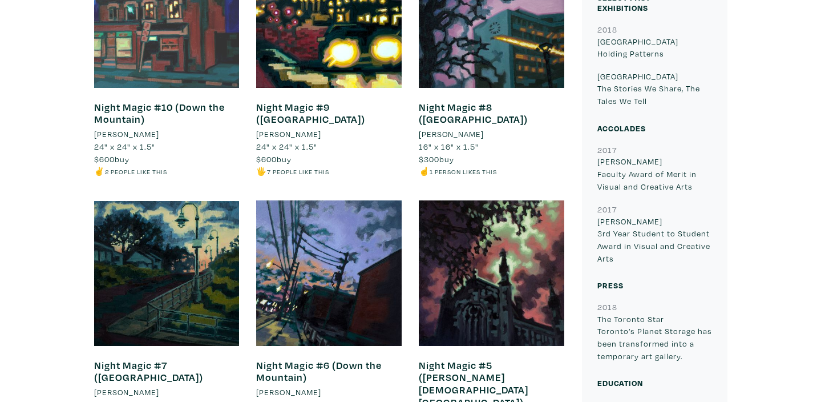
click at [165, 67] on div at bounding box center [167, 15] width 146 height 146
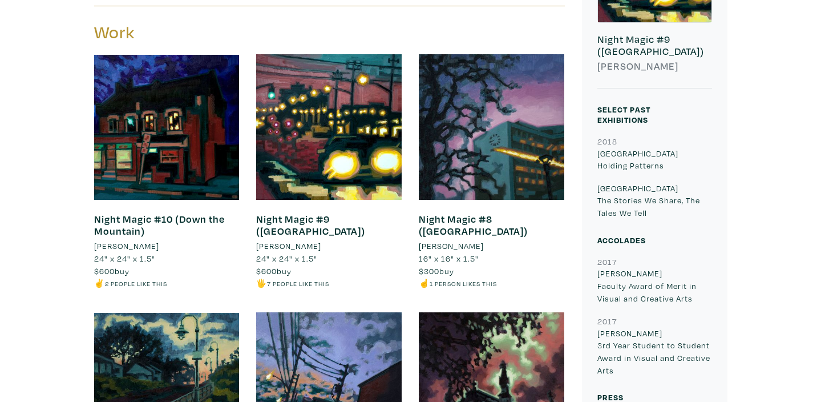
scroll to position [397, 0]
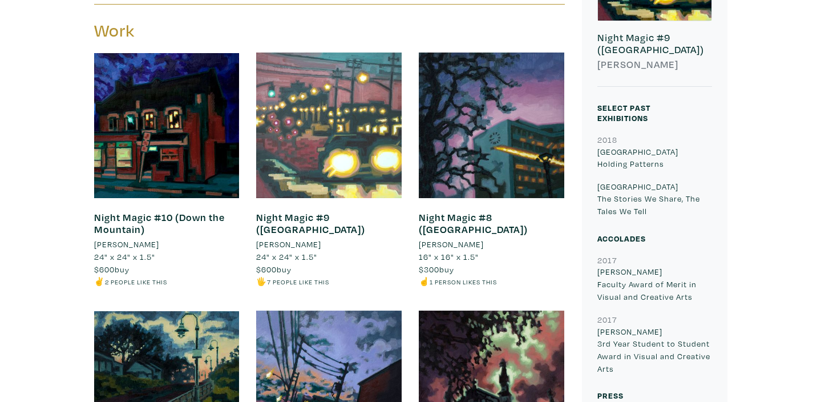
click at [326, 116] on div at bounding box center [329, 126] width 146 height 146
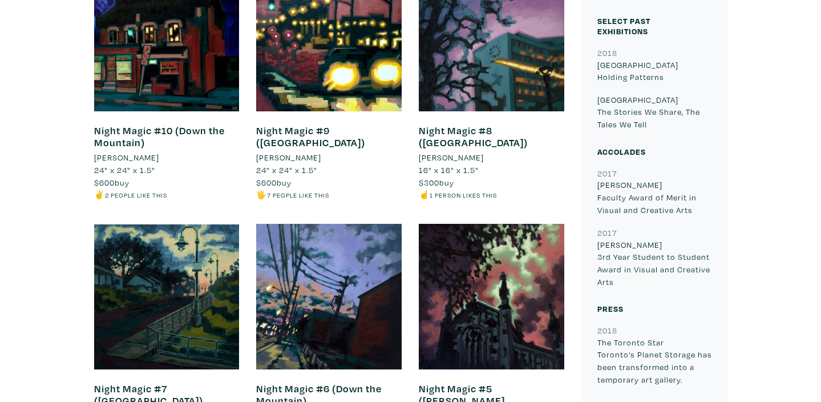
scroll to position [498, 0]
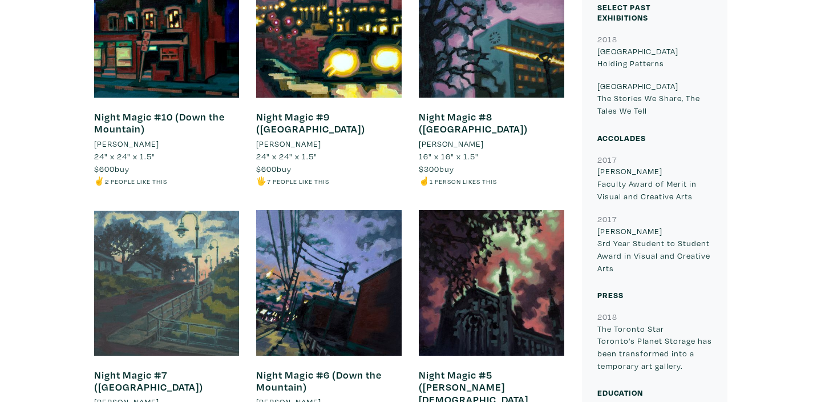
click at [137, 251] on div at bounding box center [167, 283] width 146 height 146
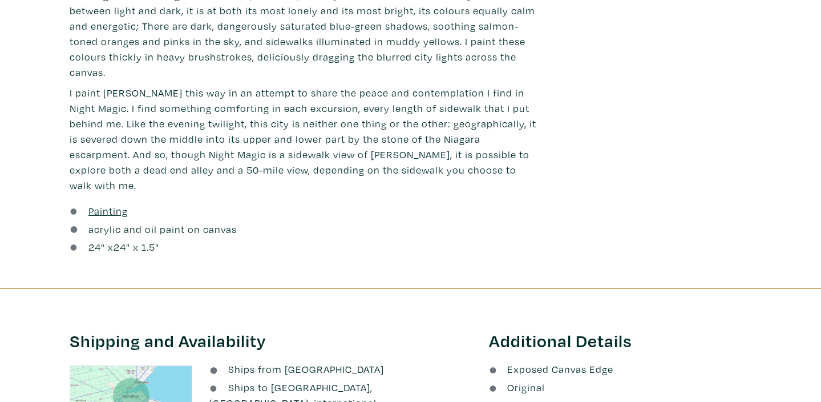
scroll to position [684, 0]
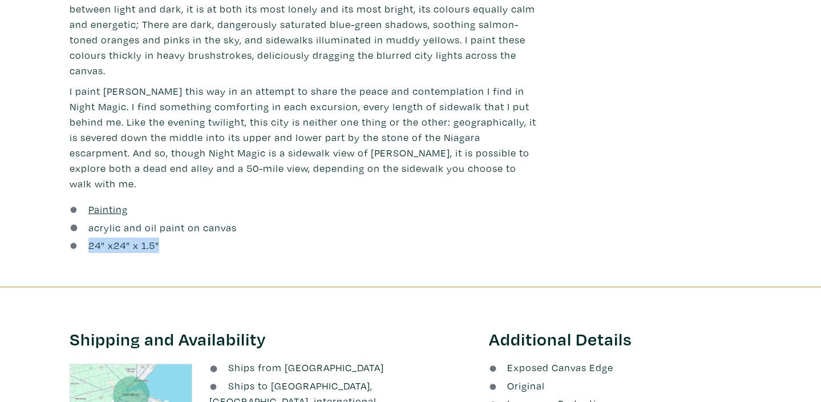
drag, startPoint x: 88, startPoint y: 215, endPoint x: 170, endPoint y: 221, distance: 81.2
click at [170, 237] on div "24 " x 24 " x 1.5"" at bounding box center [306, 244] width 472 height 15
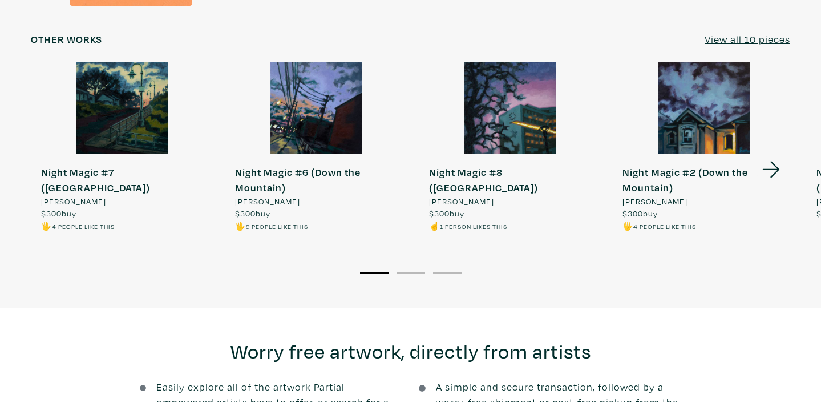
scroll to position [1325, 0]
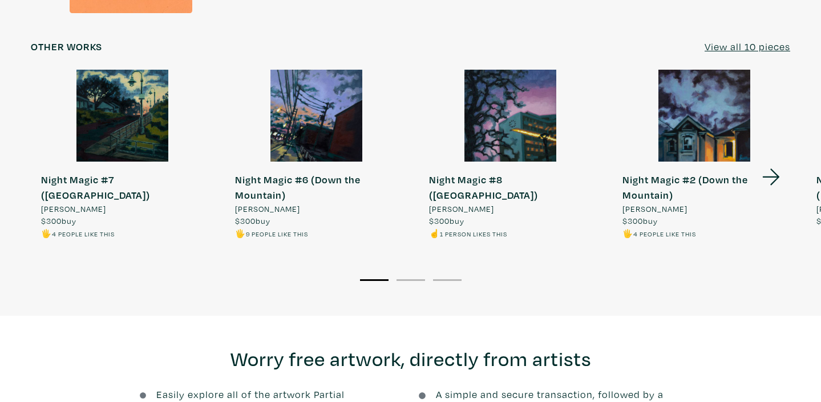
click at [694, 96] on div at bounding box center [704, 116] width 184 height 92
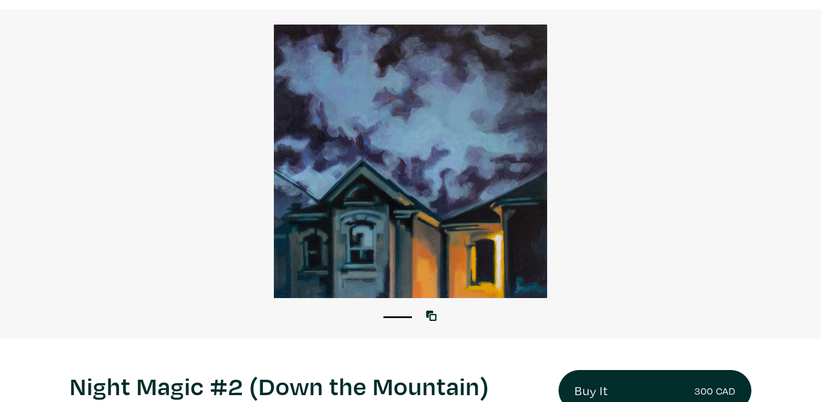
scroll to position [75, 0]
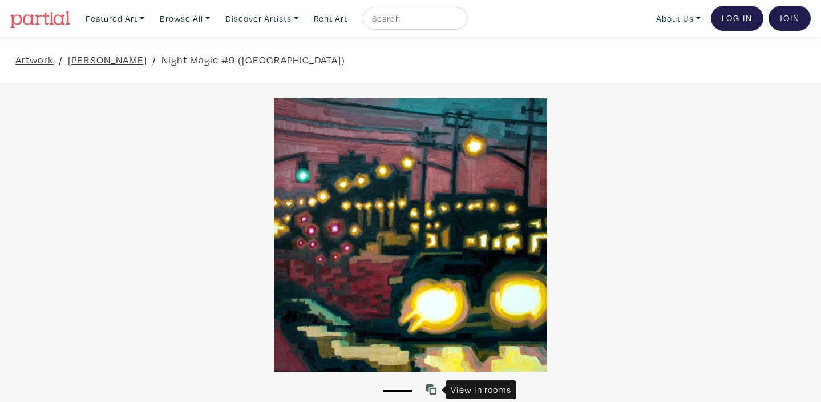
click at [430, 392] on icon at bounding box center [431, 389] width 10 height 10
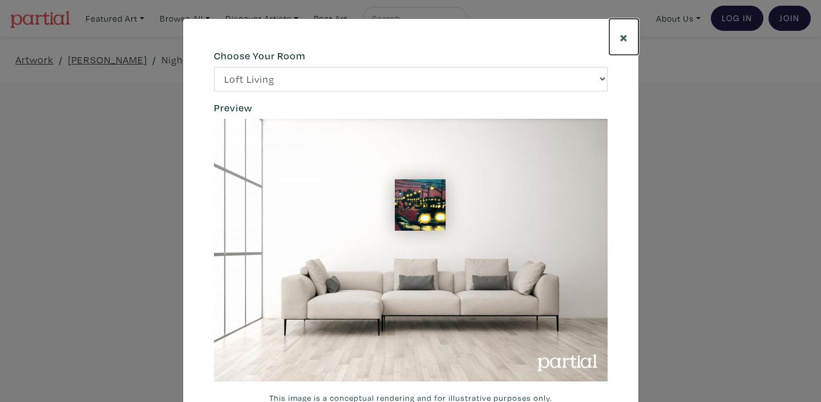
click at [623, 41] on span "×" at bounding box center [624, 37] width 9 height 20
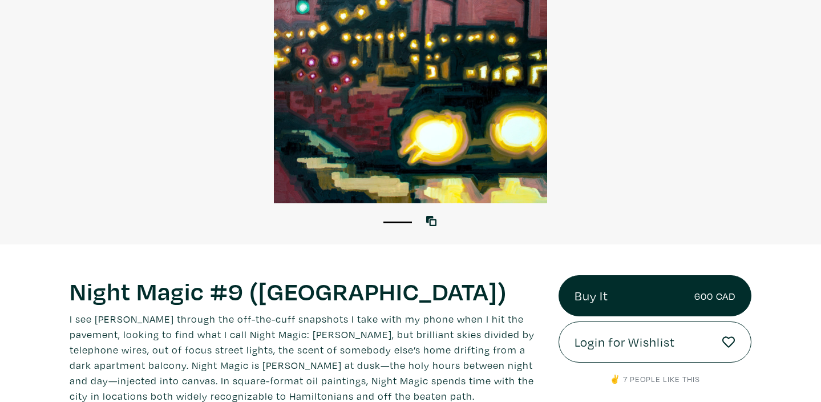
scroll to position [159, 0]
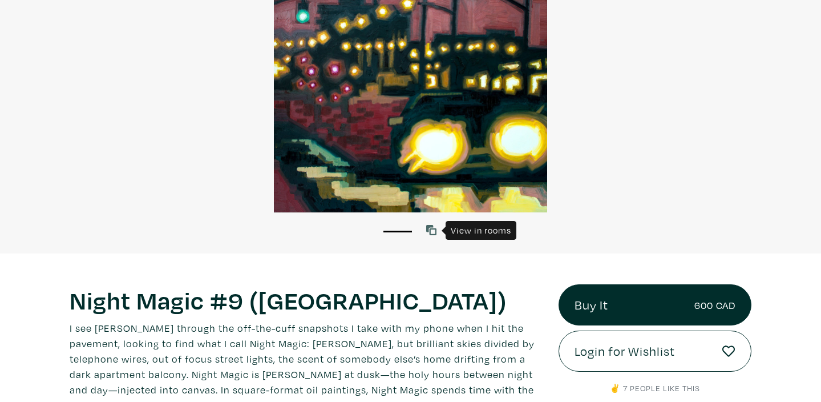
click at [433, 229] on icon at bounding box center [431, 230] width 10 height 10
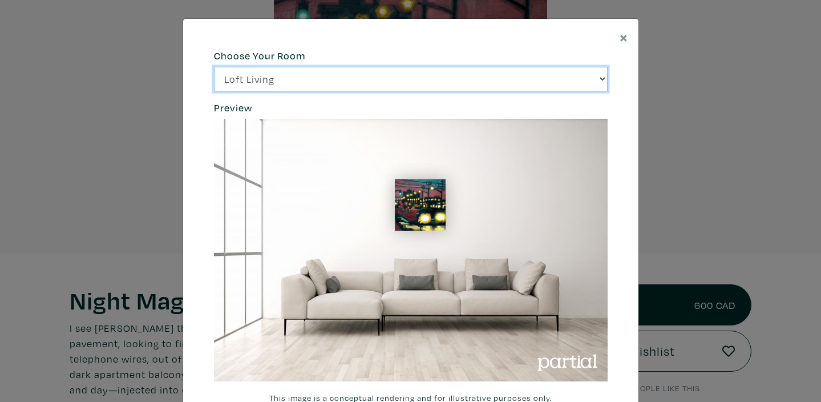
click at [599, 76] on select "Loft Living Bright Bedroom City Office Gallery Space Modern Lounge" at bounding box center [411, 79] width 394 height 25
select select "/thumb/phpThumb.php?src=https%3A%2F%[DOMAIN_NAME]%2Fprojects%2Frendering%2Fimag…"
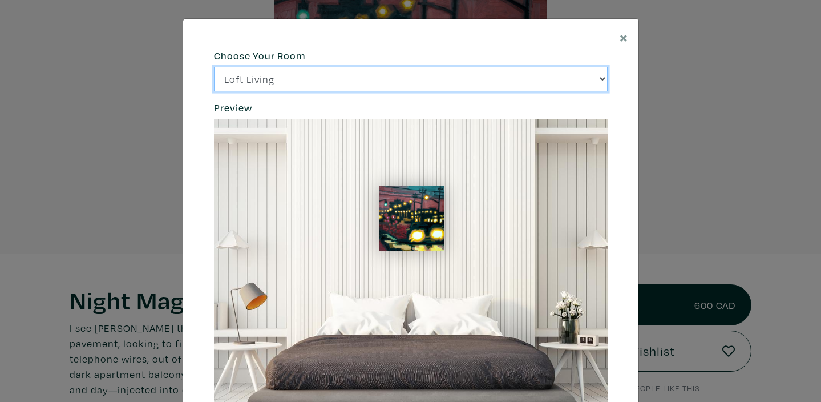
scroll to position [15, 0]
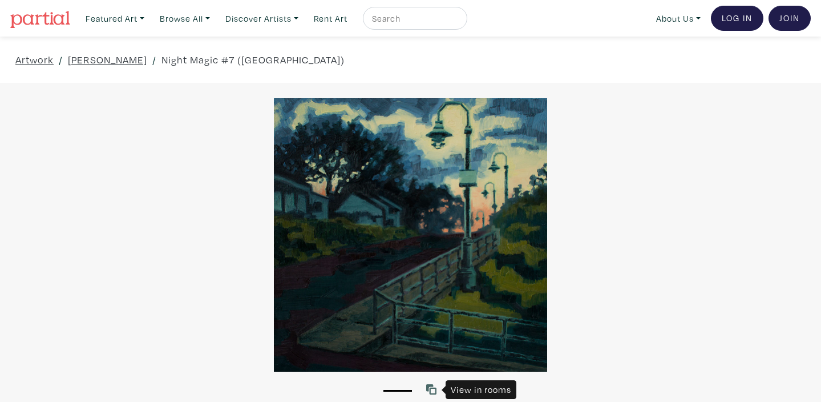
click at [433, 386] on icon at bounding box center [431, 389] width 10 height 10
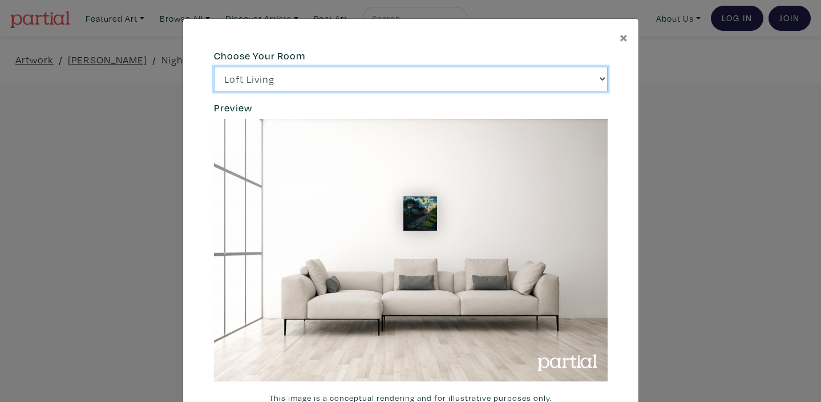
click at [602, 80] on select "Loft Living Bright Bedroom City Office Gallery Space Modern Lounge" at bounding box center [411, 79] width 394 height 25
select select "/thumb/phpThumb.php?src=https%3A%2F%[DOMAIN_NAME]%2Fprojects%2Frendering%2Fimag…"
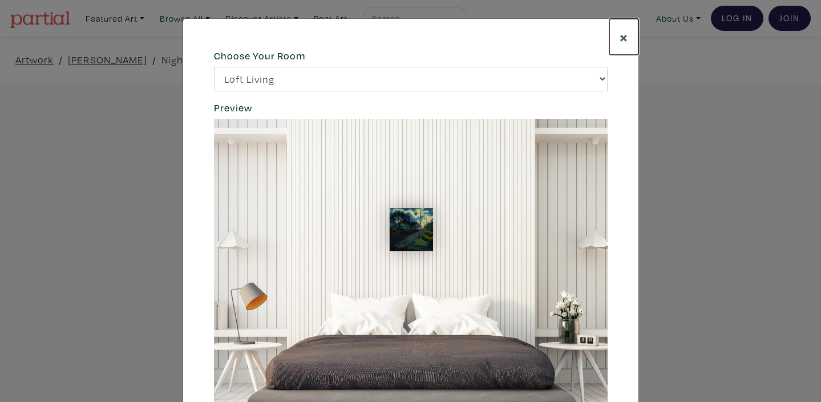
click at [624, 39] on span "×" at bounding box center [624, 37] width 9 height 20
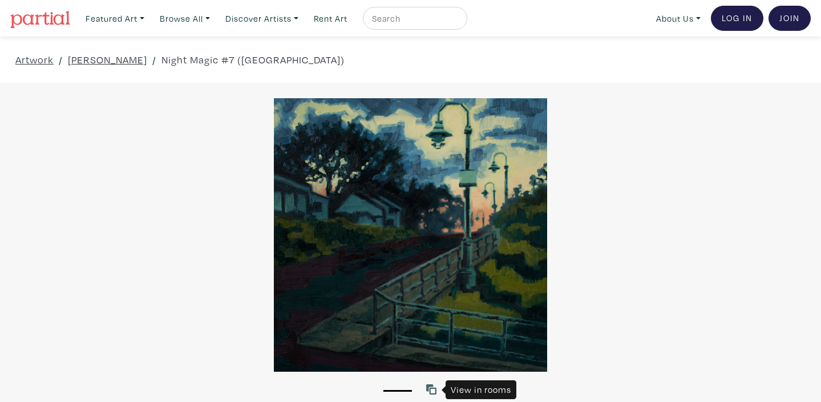
click at [431, 390] on icon at bounding box center [431, 389] width 10 height 10
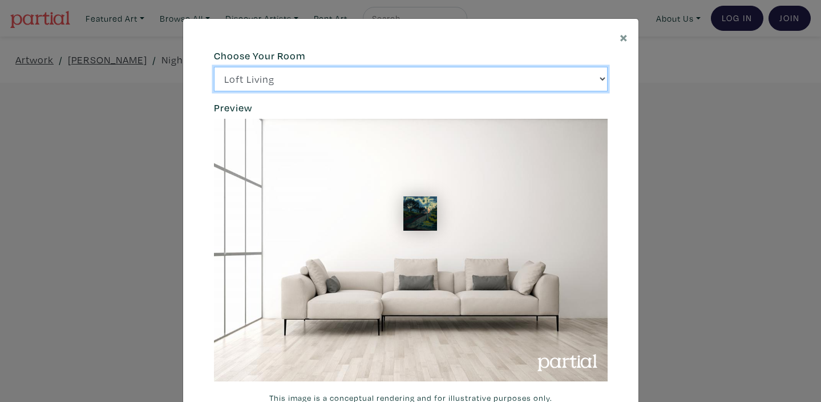
click at [600, 79] on select "Loft Living Bright Bedroom City Office Gallery Space Modern Lounge" at bounding box center [411, 79] width 394 height 25
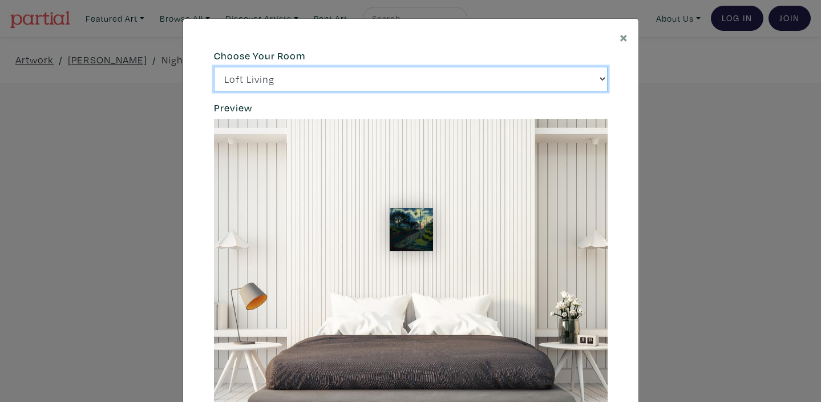
click at [600, 82] on select "Loft Living Bright Bedroom City Office Gallery Space Modern Lounge" at bounding box center [411, 79] width 394 height 25
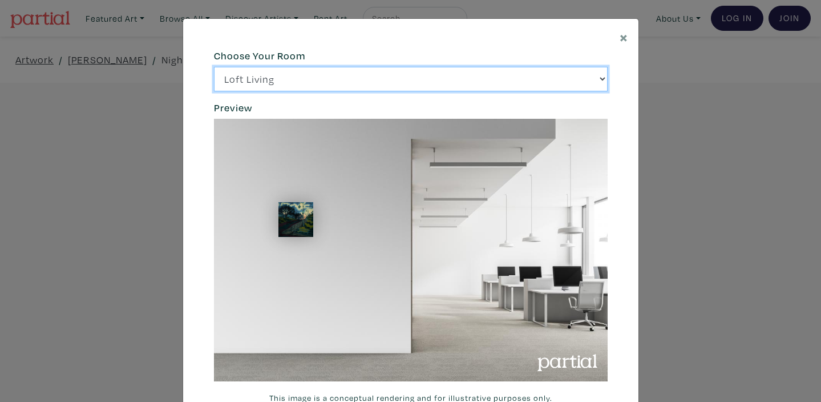
click at [600, 81] on select "Loft Living Bright Bedroom City Office Gallery Space Modern Lounge" at bounding box center [411, 79] width 394 height 25
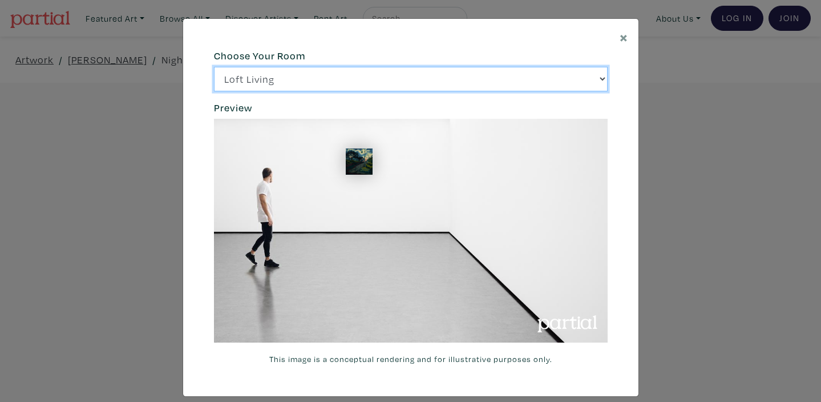
click at [603, 76] on select "Loft Living Bright Bedroom City Office Gallery Space Modern Lounge" at bounding box center [411, 79] width 394 height 25
select select "/thumb/phpThumb.php?src=https%3A%2F%2Flabs.partial.gallery%2Fprojects%2Frenderi…"
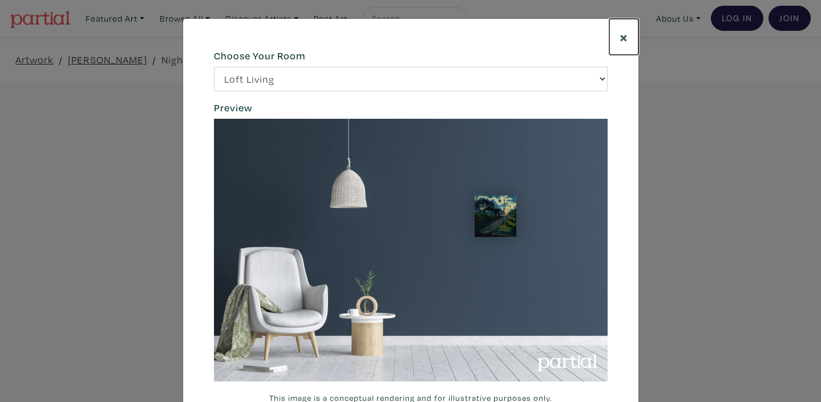
click at [625, 36] on span "×" at bounding box center [624, 37] width 9 height 20
